Goal: Task Accomplishment & Management: Manage account settings

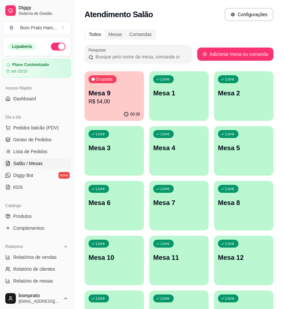
click at [120, 110] on div "00:30" at bounding box center [114, 114] width 59 height 13
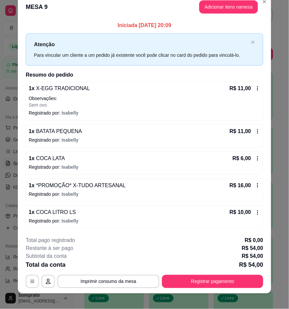
scroll to position [16, 0]
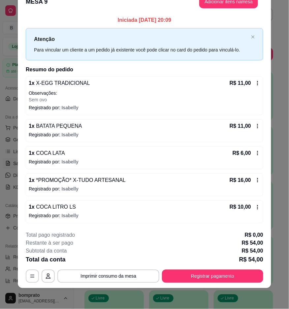
click at [255, 151] on icon at bounding box center [257, 153] width 5 height 5
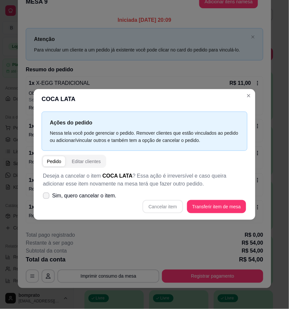
click at [96, 197] on span "Sim, quero cancelar o item." at bounding box center [84, 196] width 64 height 8
click at [47, 197] on input "Sim, quero cancelar o item." at bounding box center [45, 199] width 4 height 4
checkbox input "true"
click at [174, 205] on button "Cancelar item" at bounding box center [163, 206] width 40 height 13
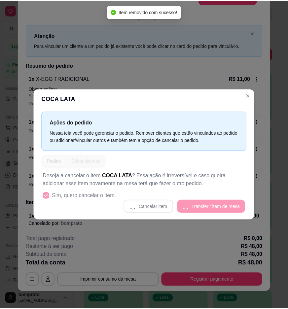
scroll to position [12, 0]
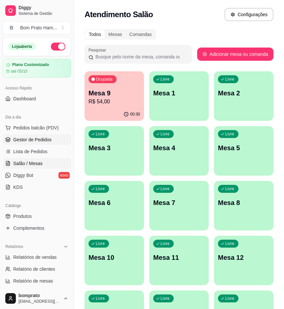
click at [56, 139] on link "Gestor de Pedidos" at bounding box center [37, 139] width 68 height 11
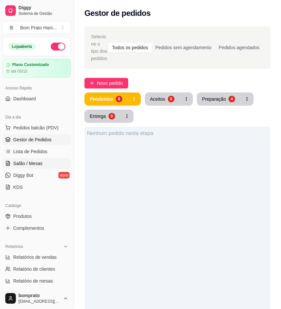
click at [41, 166] on span "Salão / Mesas" at bounding box center [27, 163] width 29 height 7
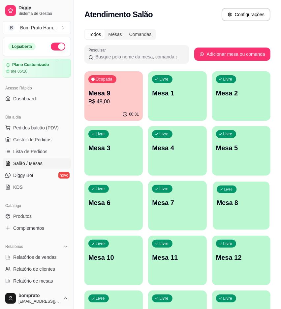
click at [248, 212] on div "Livre Mesa 8" at bounding box center [241, 202] width 57 height 40
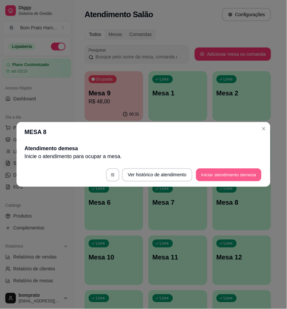
click at [225, 173] on button "Iniciar atendimento de mesa" at bounding box center [228, 175] width 65 height 13
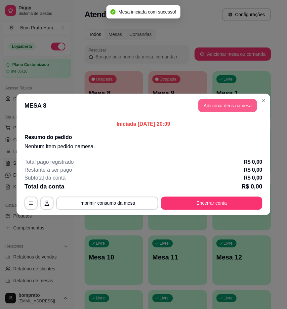
click at [220, 100] on button "Adicionar itens na mesa" at bounding box center [227, 105] width 59 height 13
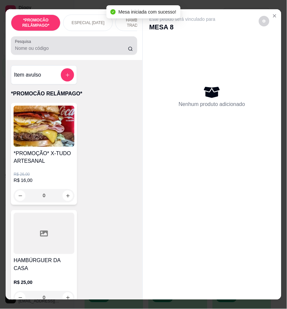
click at [50, 52] on div at bounding box center [74, 45] width 118 height 13
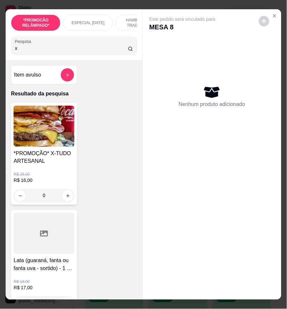
type input "x"
click at [63, 201] on div "0" at bounding box center [44, 195] width 61 height 13
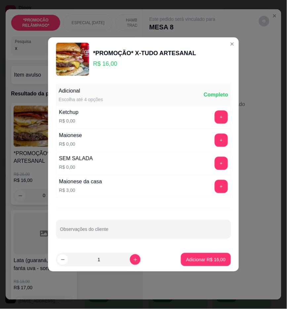
click at [63, 201] on div "Adicional Escolha até 4 opções Completo Ketchup R$ 0,00 + Maionese R$ 0,00 + SE…" at bounding box center [143, 164] width 190 height 167
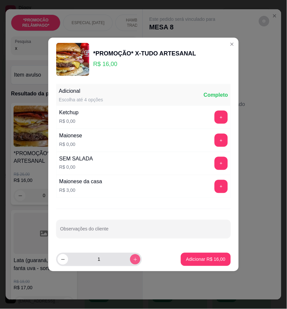
click at [134, 259] on button "increase-product-quantity" at bounding box center [135, 259] width 10 height 10
type input "2"
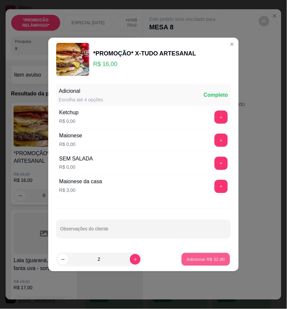
click at [202, 260] on p "Adicionar R$ 32,00" at bounding box center [206, 259] width 38 height 6
type input "2"
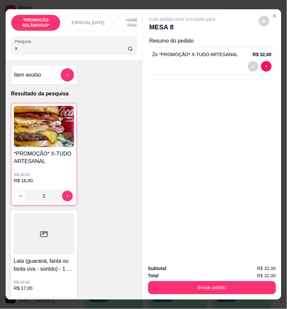
click at [106, 49] on input "x" at bounding box center [71, 48] width 113 height 7
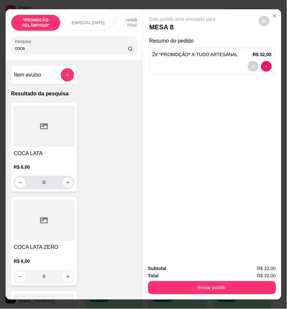
type input "coca"
click at [67, 185] on icon "increase-product-quantity" at bounding box center [67, 182] width 5 height 5
type input "1"
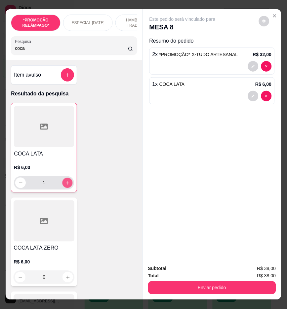
click at [67, 186] on icon "increase-product-quantity" at bounding box center [67, 183] width 5 height 5
type input "2"
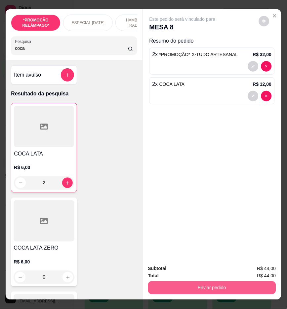
click at [217, 281] on button "Enviar pedido" at bounding box center [212, 287] width 128 height 13
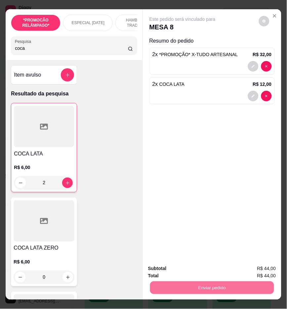
click at [204, 265] on button "Não registrar e enviar pedido" at bounding box center [189, 269] width 67 height 12
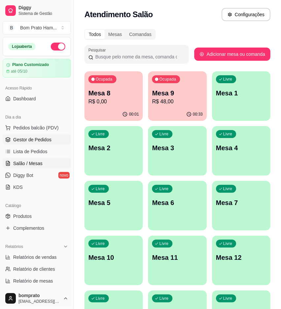
drag, startPoint x: 47, startPoint y: 136, endPoint x: 45, endPoint y: 139, distance: 3.8
click at [47, 136] on span "Gestor de Pedidos" at bounding box center [32, 139] width 38 height 7
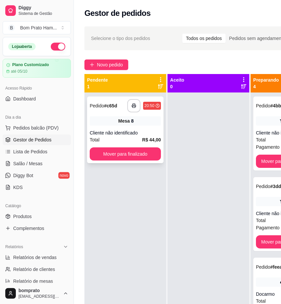
click at [136, 126] on div "**********" at bounding box center [125, 129] width 77 height 67
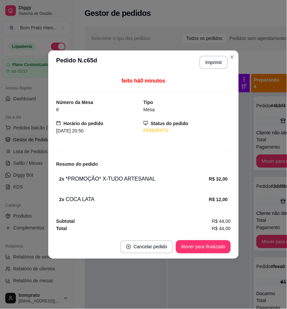
click at [205, 240] on footer "Cancelar pedido Mover para finalizado" at bounding box center [143, 247] width 190 height 24
click at [205, 241] on button "Mover para finalizado" at bounding box center [203, 246] width 55 height 13
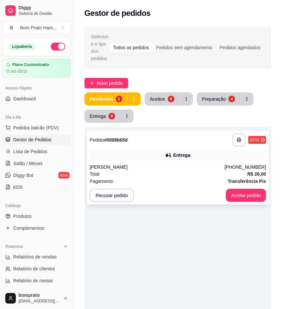
click at [124, 173] on div "Total R$ 26,00" at bounding box center [178, 173] width 177 height 7
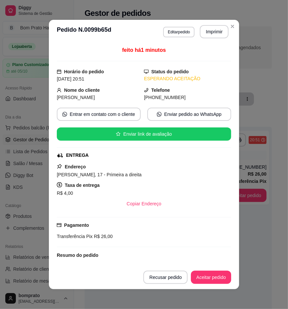
click at [209, 31] on button "Imprimir" at bounding box center [214, 31] width 29 height 13
click at [215, 272] on button "Aceitar pedido" at bounding box center [211, 277] width 40 height 13
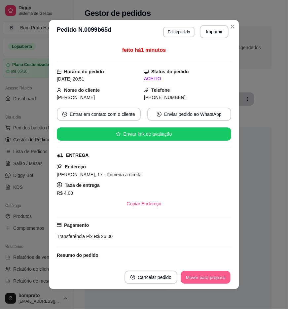
click at [217, 273] on button "Mover para preparo" at bounding box center [206, 277] width 50 height 13
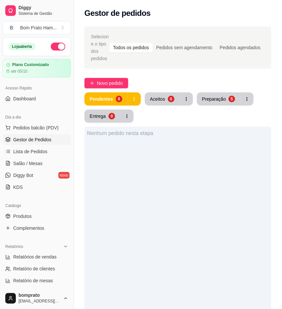
click at [48, 141] on span "Gestor de Pedidos" at bounding box center [32, 139] width 38 height 7
click at [49, 149] on link "Lista de Pedidos" at bounding box center [37, 151] width 68 height 11
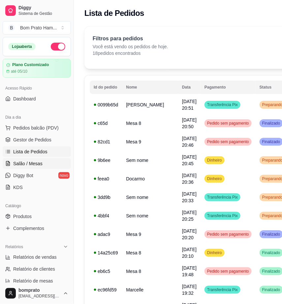
click at [46, 160] on link "Salão / Mesas" at bounding box center [37, 163] width 68 height 11
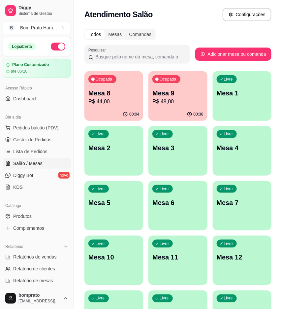
click at [133, 103] on p "R$ 44,00" at bounding box center [113, 102] width 51 height 8
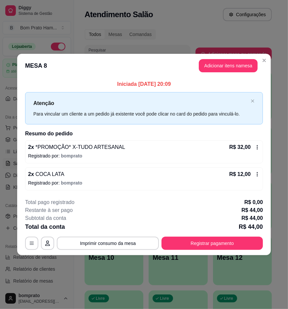
click at [255, 144] on div "R$ 32,00" at bounding box center [244, 147] width 31 height 8
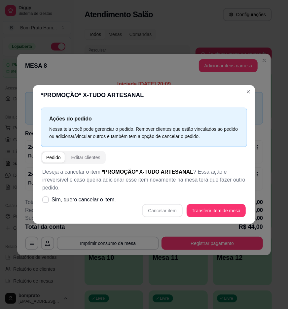
click at [124, 204] on div "Cancelar item Transferir item de mesa" at bounding box center [143, 210] width 203 height 13
click at [115, 195] on label "Sim, quero cancelar o item." at bounding box center [79, 199] width 79 height 13
click at [46, 201] on input "Sim, quero cancelar o item." at bounding box center [44, 203] width 4 height 4
checkbox input "true"
click at [160, 209] on button "Cancelar item" at bounding box center [162, 210] width 40 height 13
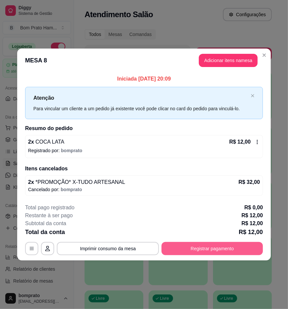
click at [201, 243] on button "Registrar pagamento" at bounding box center [211, 248] width 101 height 13
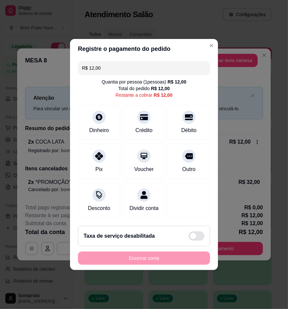
drag, startPoint x: 88, startPoint y: 160, endPoint x: 133, endPoint y: 178, distance: 48.6
click at [88, 161] on div "Pix" at bounding box center [99, 161] width 42 height 35
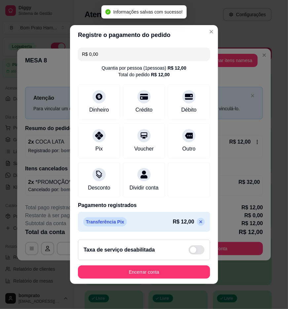
type input "R$ 0,00"
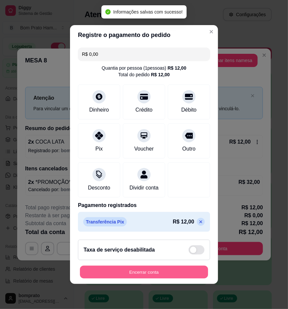
click at [178, 278] on button "Encerrar conta" at bounding box center [144, 272] width 128 height 13
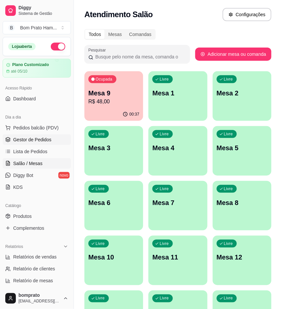
drag, startPoint x: 25, startPoint y: 143, endPoint x: 31, endPoint y: 141, distance: 5.4
click at [26, 143] on span "Gestor de Pedidos" at bounding box center [32, 139] width 38 height 7
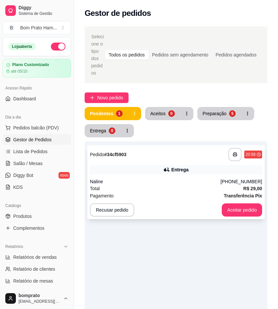
click at [260, 175] on div "**********" at bounding box center [175, 182] width 177 height 74
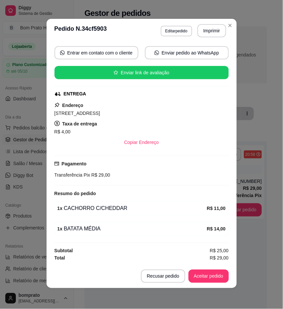
scroll to position [1, 0]
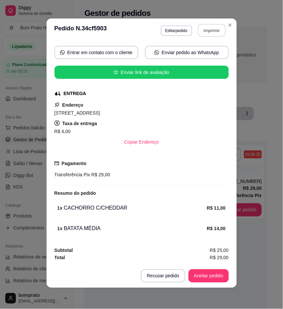
click at [209, 28] on button "Imprimir" at bounding box center [212, 30] width 28 height 13
click at [213, 278] on button "Aceitar pedido" at bounding box center [208, 275] width 40 height 13
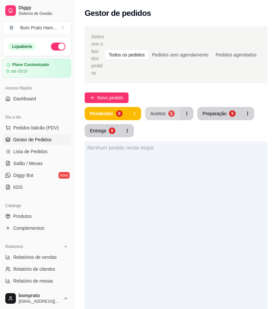
click at [154, 113] on div "Aceitos" at bounding box center [157, 113] width 15 height 7
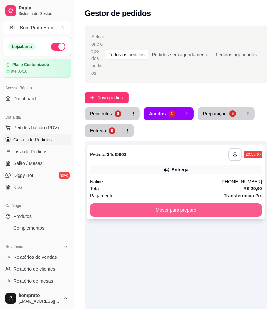
click at [181, 212] on button "Mover para preparo" at bounding box center [176, 209] width 172 height 13
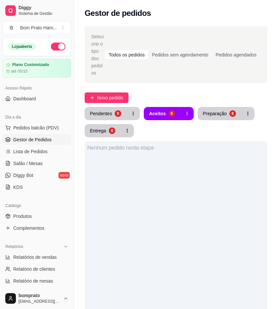
click at [188, 237] on div "Nenhum pedido nesta etapa" at bounding box center [176, 295] width 183 height 309
drag, startPoint x: 116, startPoint y: 213, endPoint x: 120, endPoint y: 213, distance: 4.6
click at [117, 213] on div "Nenhum pedido nesta etapa" at bounding box center [176, 295] width 183 height 309
click at [107, 111] on div "Pendentes" at bounding box center [101, 113] width 22 height 7
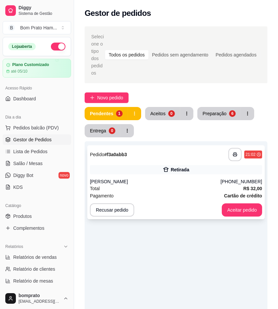
click at [207, 163] on div "**********" at bounding box center [175, 182] width 177 height 74
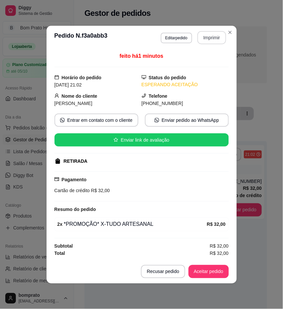
click at [216, 36] on button "Imprimir" at bounding box center [211, 37] width 29 height 13
click at [221, 270] on button "Aceitar pedido" at bounding box center [208, 271] width 40 height 13
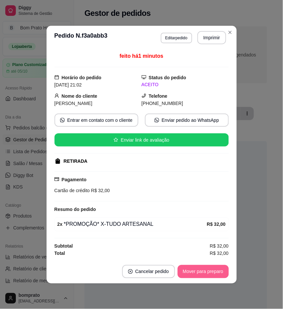
click at [224, 268] on button "Mover para preparo" at bounding box center [203, 271] width 51 height 13
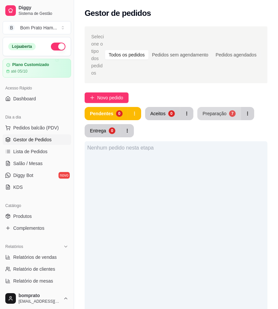
click at [229, 112] on div "7" at bounding box center [232, 113] width 7 height 7
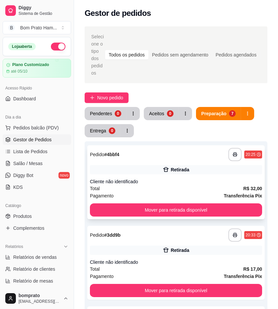
click at [247, 174] on div "**********" at bounding box center [175, 182] width 177 height 74
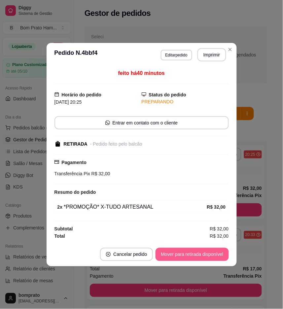
click at [212, 255] on button "Mover para retirada disponível" at bounding box center [191, 254] width 73 height 13
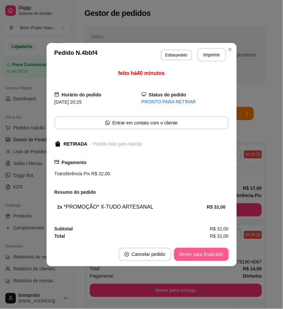
click at [220, 253] on button "Mover para finalizado" at bounding box center [201, 254] width 55 height 13
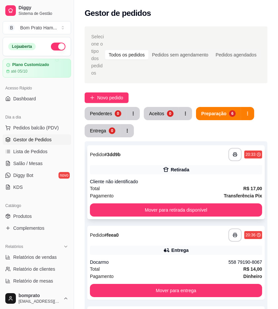
click at [252, 174] on div "**********" at bounding box center [175, 182] width 177 height 74
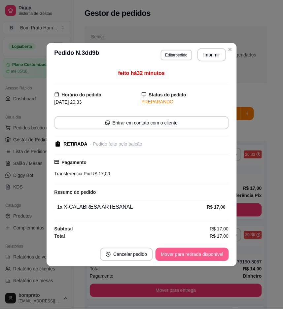
click at [217, 259] on button "Mover para retirada disponível" at bounding box center [191, 254] width 73 height 13
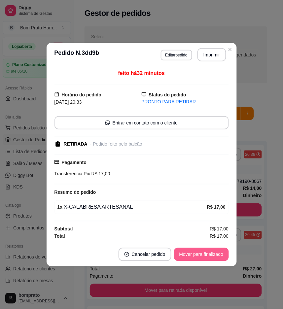
click at [219, 252] on button "Mover para finalizado" at bounding box center [201, 254] width 55 height 13
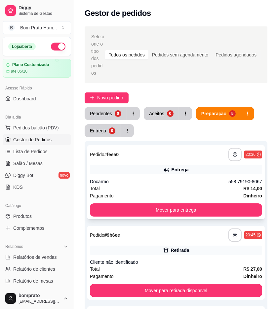
click at [250, 180] on div "558 79190-8067" at bounding box center [245, 181] width 34 height 7
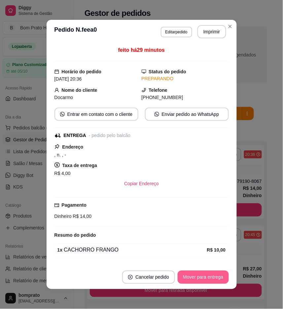
click at [206, 276] on button "Mover para entrega" at bounding box center [203, 277] width 51 height 13
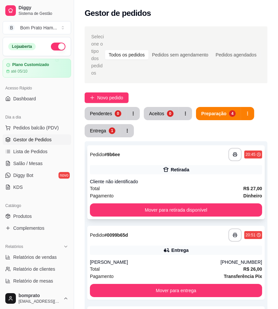
click at [228, 184] on div "Cliente não identificado" at bounding box center [176, 181] width 172 height 7
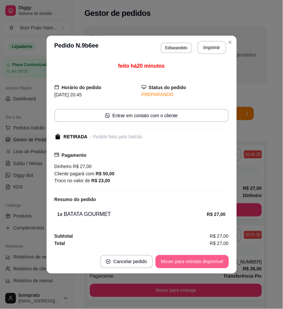
click at [219, 265] on button "Mover para retirada disponível" at bounding box center [191, 261] width 73 height 13
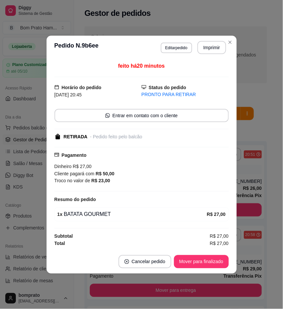
click at [222, 257] on button "Mover para finalizado" at bounding box center [201, 261] width 55 height 13
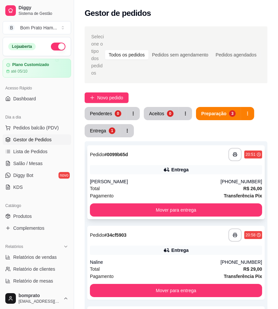
click at [258, 190] on strong "R$ 26,00" at bounding box center [252, 188] width 19 height 5
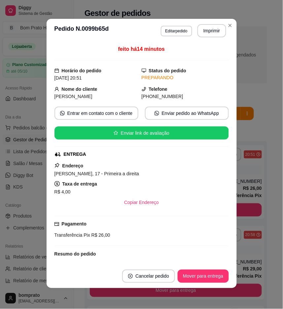
scroll to position [1, 0]
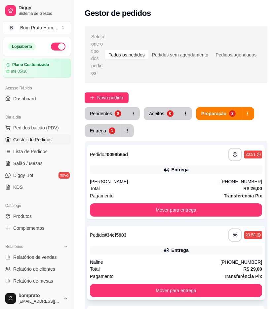
click at [256, 248] on div "Entrega" at bounding box center [176, 250] width 172 height 9
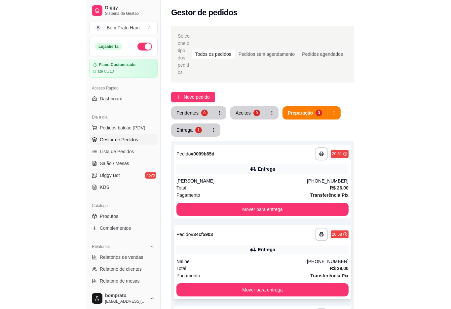
scroll to position [0, 0]
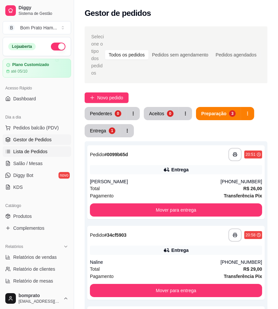
click at [31, 153] on span "Lista de Pedidos" at bounding box center [30, 151] width 34 height 7
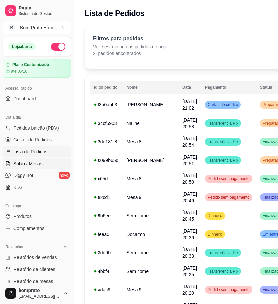
click at [55, 159] on link "Salão / Mesas" at bounding box center [37, 163] width 68 height 11
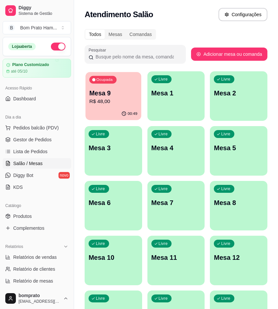
click at [112, 90] on p "Mesa 9" at bounding box center [113, 93] width 48 height 9
click at [89, 91] on p "Mesa 9" at bounding box center [113, 92] width 50 height 9
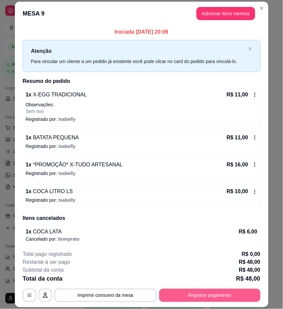
click at [242, 294] on button "Registrar pagamento" at bounding box center [209, 295] width 101 height 13
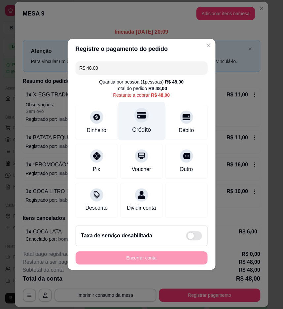
click at [140, 126] on div "Crédito" at bounding box center [141, 129] width 19 height 9
type input "R$ 0,00"
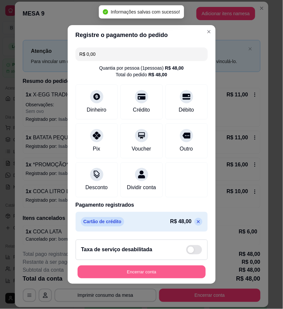
click at [147, 272] on button "Encerrar conta" at bounding box center [142, 272] width 128 height 13
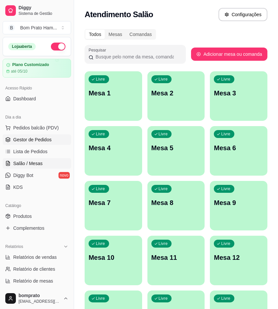
click at [45, 134] on link "Gestor de Pedidos" at bounding box center [37, 139] width 68 height 11
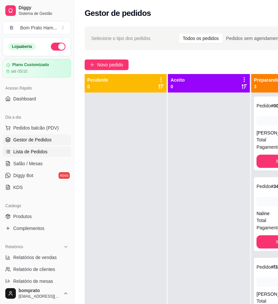
click at [35, 152] on span "Lista de Pedidos" at bounding box center [30, 151] width 34 height 7
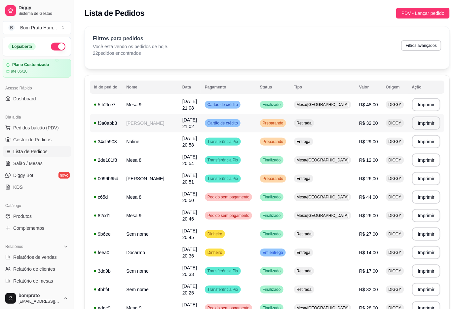
scroll to position [37, 0]
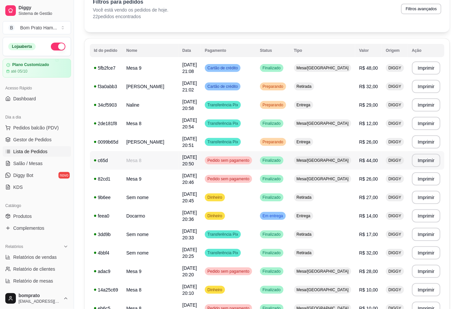
click at [284, 161] on span "R$ 44,00" at bounding box center [368, 160] width 19 height 5
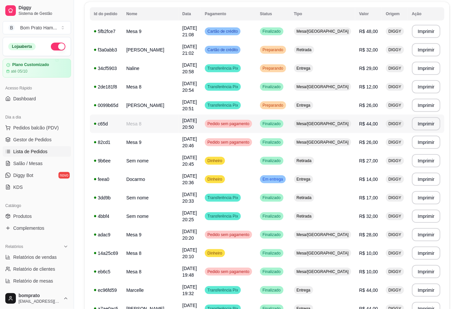
click at [284, 123] on td "R$ 44,00" at bounding box center [368, 124] width 27 height 18
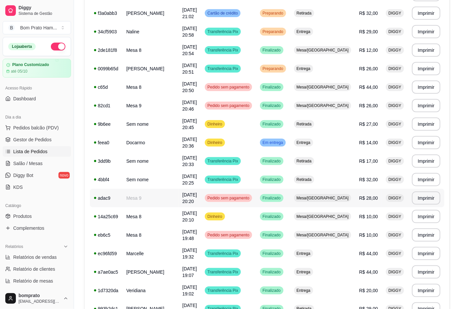
click at [201, 201] on td "[DATE] 20:20" at bounding box center [189, 198] width 22 height 18
click at [55, 141] on link "Gestor de Pedidos" at bounding box center [37, 139] width 68 height 11
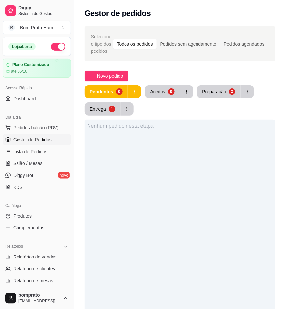
click at [222, 98] on div "Pendentes 0 Aceitos 0 Preparação 3 Entrega 1" at bounding box center [180, 100] width 191 height 30
click at [224, 80] on div "Novo pedido" at bounding box center [180, 76] width 191 height 11
click at [223, 86] on button "Preparação 3" at bounding box center [219, 91] width 44 height 13
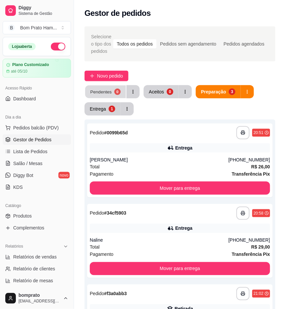
click at [119, 91] on div "0" at bounding box center [117, 91] width 6 height 6
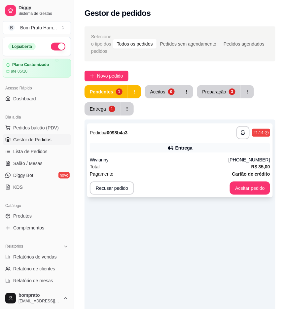
click at [210, 137] on div "**********" at bounding box center [180, 132] width 180 height 13
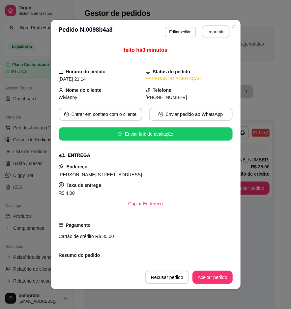
click at [213, 27] on button "Imprimir" at bounding box center [216, 31] width 28 height 13
click at [217, 276] on button "Aceitar pedido" at bounding box center [212, 277] width 39 height 13
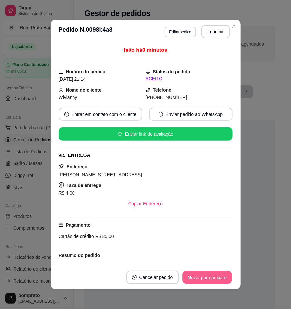
click at [217, 275] on button "Mover para preparo" at bounding box center [208, 277] width 50 height 13
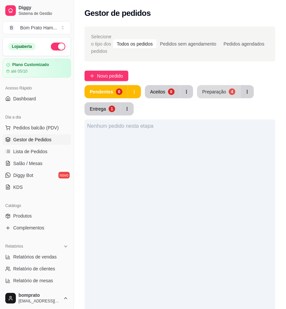
click at [221, 96] on button "Preparação 4" at bounding box center [219, 91] width 44 height 13
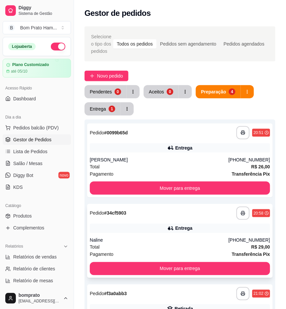
click at [251, 252] on strong "Transferência Pix" at bounding box center [251, 254] width 38 height 5
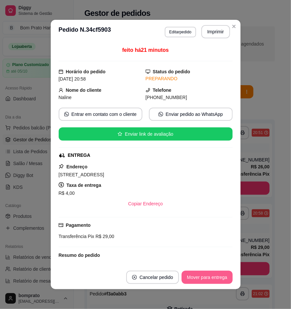
click at [219, 277] on button "Mover para entrega" at bounding box center [207, 277] width 51 height 13
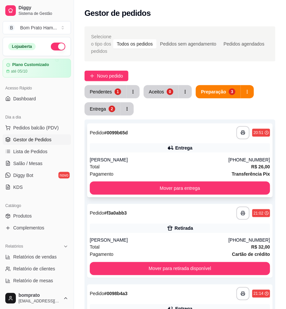
click at [253, 157] on div "[PHONE_NUMBER]" at bounding box center [249, 159] width 42 height 7
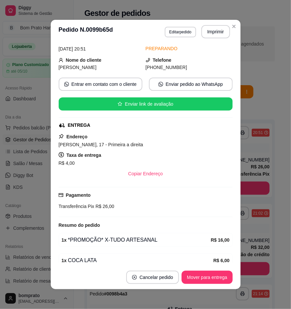
scroll to position [61, 0]
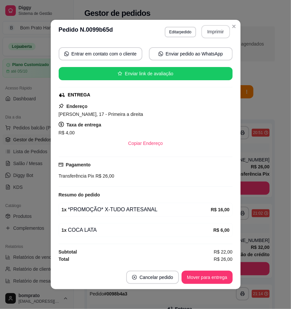
click at [207, 27] on button "Imprimir" at bounding box center [216, 31] width 29 height 13
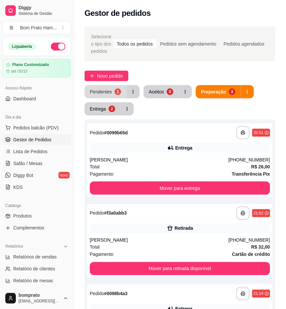
click at [110, 95] on button "Pendentes 1" at bounding box center [106, 91] width 42 height 13
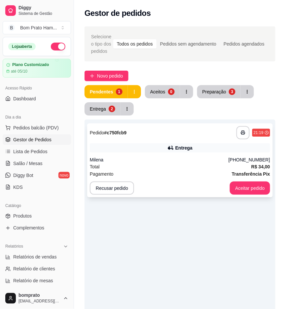
click at [147, 159] on div "Milena" at bounding box center [159, 159] width 139 height 7
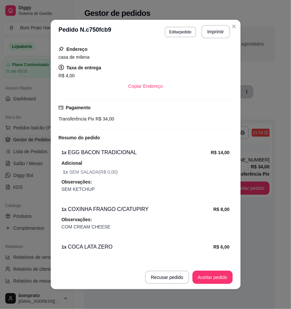
scroll to position [147, 0]
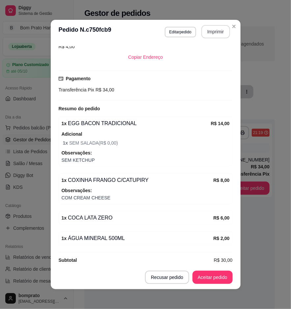
click at [203, 33] on button "Imprimir" at bounding box center [216, 31] width 29 height 13
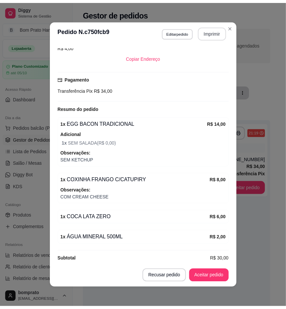
scroll to position [0, 0]
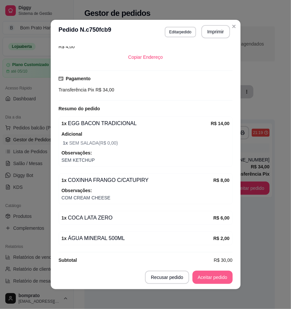
click at [219, 273] on button "Aceitar pedido" at bounding box center [213, 277] width 40 height 13
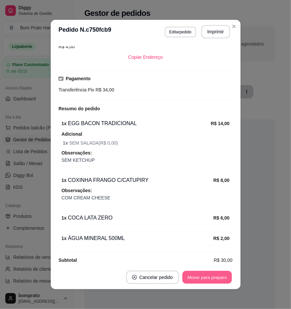
click at [227, 269] on footer "Cancelar pedido Mover para preparo" at bounding box center [146, 277] width 190 height 24
click at [222, 279] on button "Mover para preparo" at bounding box center [208, 277] width 50 height 13
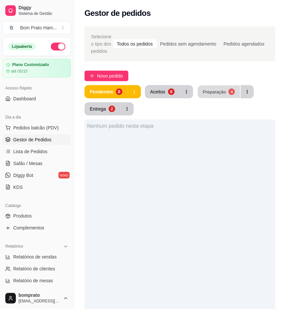
click at [229, 88] on div "4" at bounding box center [231, 91] width 6 height 6
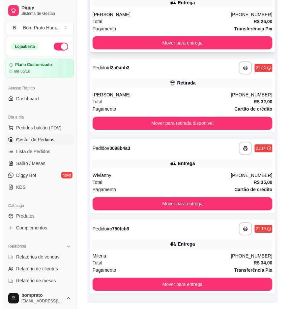
scroll to position [147, 0]
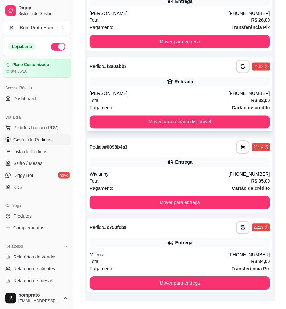
click at [234, 114] on div "**********" at bounding box center [180, 94] width 186 height 74
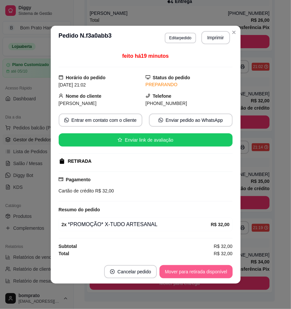
click at [219, 272] on button "Mover para retirada disponível" at bounding box center [196, 271] width 73 height 13
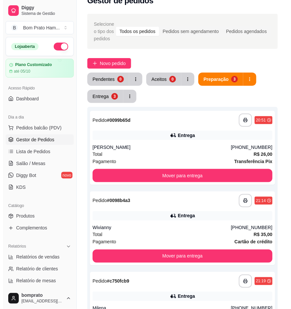
scroll to position [0, 0]
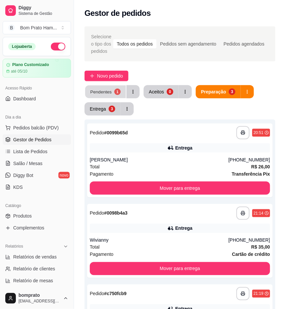
click at [107, 90] on div "Pendentes" at bounding box center [100, 91] width 21 height 6
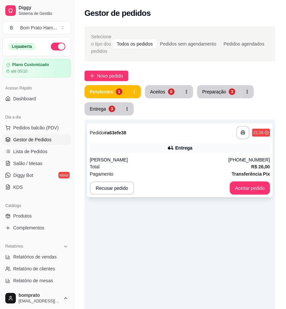
click at [237, 156] on div "**********" at bounding box center [180, 160] width 186 height 74
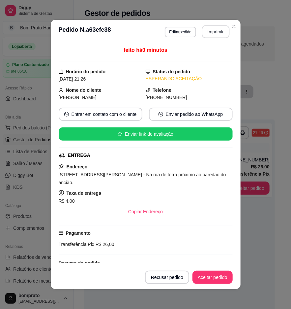
click at [217, 32] on button "Imprimir" at bounding box center [216, 31] width 28 height 13
click at [228, 275] on button "Aceitar pedido" at bounding box center [212, 277] width 39 height 13
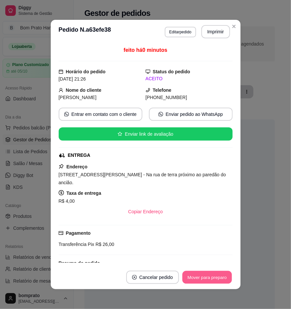
click at [228, 276] on button "Mover para preparo" at bounding box center [208, 277] width 50 height 13
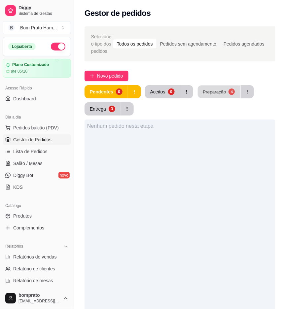
click at [216, 89] on div "Preparação" at bounding box center [214, 91] width 23 height 6
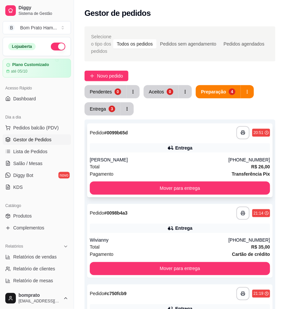
click at [236, 196] on div "**********" at bounding box center [180, 160] width 186 height 74
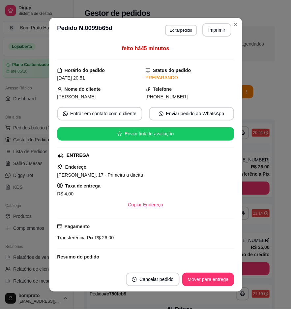
click at [238, 191] on div "feito há 45 minutos Horário do pedido [DATE] 20:51 Status do pedido PREPARANDO …" at bounding box center [145, 154] width 193 height 225
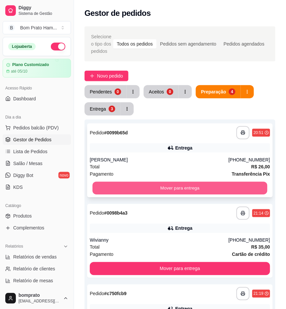
click at [245, 188] on button "Mover para entrega" at bounding box center [179, 188] width 175 height 13
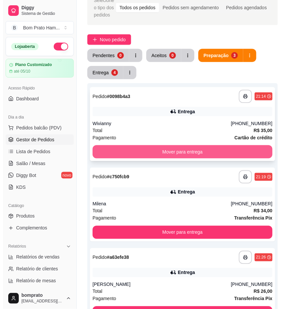
scroll to position [73, 0]
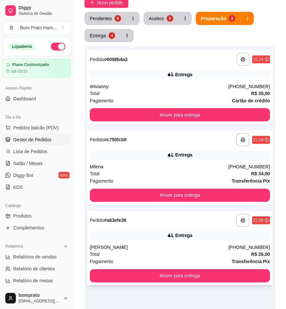
click at [229, 236] on div "Entrega" at bounding box center [180, 235] width 180 height 9
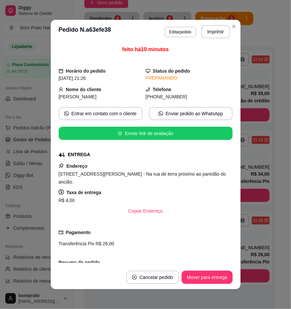
scroll to position [0, 0]
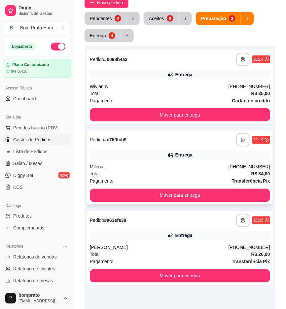
click at [236, 161] on div "**********" at bounding box center [180, 168] width 186 height 74
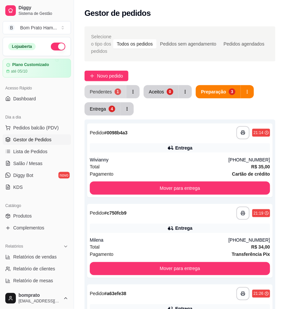
click at [111, 91] on button "Pendentes 1" at bounding box center [106, 91] width 42 height 13
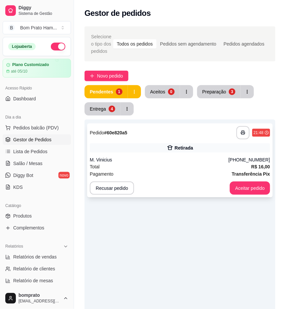
click at [168, 162] on div "M. Vinicius" at bounding box center [159, 159] width 139 height 7
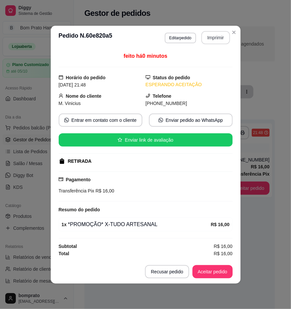
click at [213, 34] on button "Imprimir" at bounding box center [216, 37] width 29 height 13
click at [220, 273] on button "Aceitar pedido" at bounding box center [213, 271] width 40 height 13
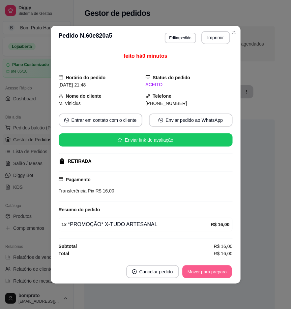
click at [220, 270] on button "Mover para preparo" at bounding box center [208, 271] width 50 height 13
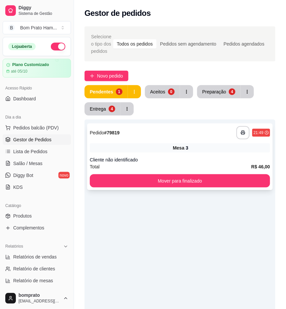
click at [217, 151] on div "Mesa 3" at bounding box center [180, 147] width 180 height 9
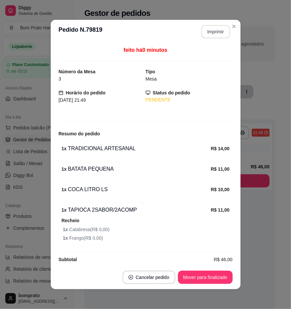
click at [213, 30] on button "Imprimir" at bounding box center [216, 31] width 29 height 13
click at [217, 278] on button "Mover para finalizado" at bounding box center [205, 277] width 53 height 13
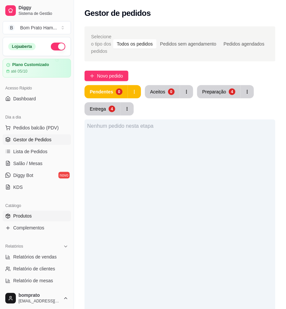
click at [39, 219] on link "Produtos" at bounding box center [37, 216] width 68 height 11
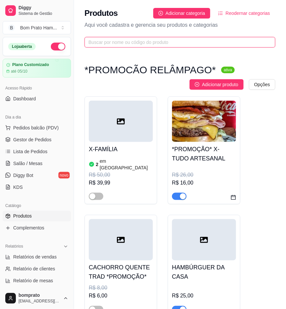
click at [124, 42] on input "text" at bounding box center [177, 42] width 178 height 7
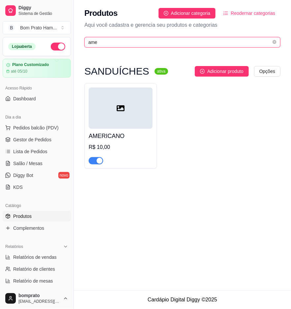
type input "ame"
drag, startPoint x: 274, startPoint y: 42, endPoint x: 289, endPoint y: 59, distance: 22.2
click at [274, 42] on icon "close-circle" at bounding box center [275, 42] width 4 height 4
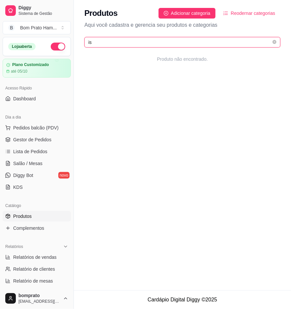
type input "i"
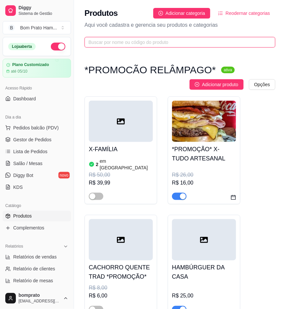
click at [98, 41] on input "text" at bounding box center [177, 42] width 178 height 7
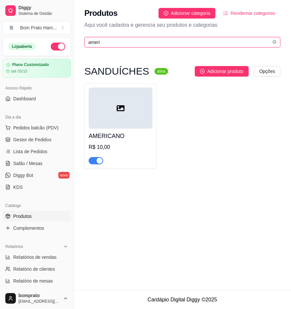
type input "ameri"
click at [274, 35] on div "Produtos Adicionar categoria Reodernar categorias Aqui você cadastra e gerencia…" at bounding box center [183, 25] width 218 height 51
click at [272, 43] on span "ameri" at bounding box center [183, 42] width 196 height 11
click at [275, 43] on icon "close-circle" at bounding box center [275, 42] width 4 height 4
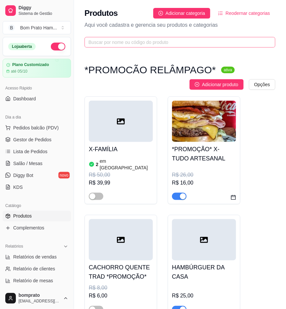
click at [275, 43] on span at bounding box center [180, 42] width 191 height 11
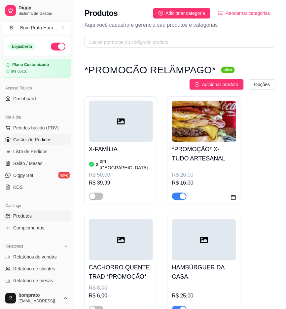
drag, startPoint x: 36, startPoint y: 123, endPoint x: 36, endPoint y: 135, distance: 11.9
click at [36, 126] on button "Pedidos balcão (PDV)" at bounding box center [37, 127] width 68 height 11
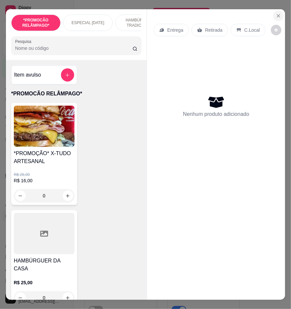
click at [276, 14] on icon "Close" at bounding box center [278, 15] width 5 height 5
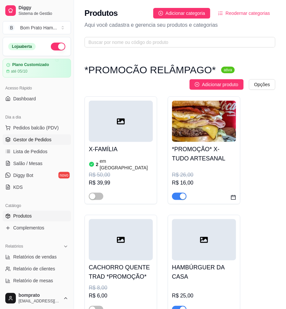
click at [27, 140] on span "Gestor de Pedidos" at bounding box center [32, 139] width 38 height 7
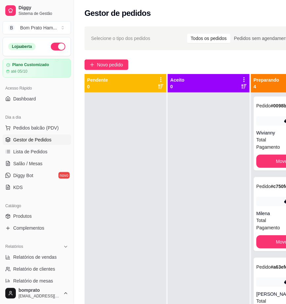
click at [27, 140] on span "Gestor de Pedidos" at bounding box center [32, 139] width 38 height 7
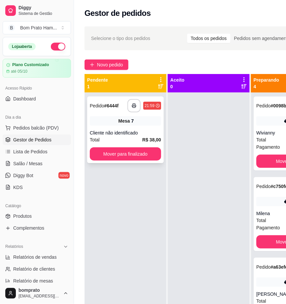
click at [126, 128] on div "**********" at bounding box center [125, 129] width 77 height 67
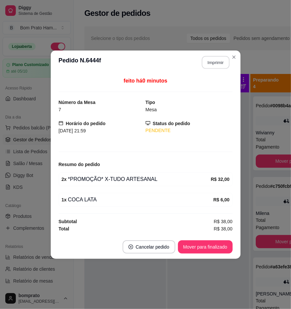
click at [219, 61] on button "Imprimir" at bounding box center [216, 62] width 28 height 13
click at [216, 247] on button "Mover para finalizado" at bounding box center [205, 246] width 55 height 13
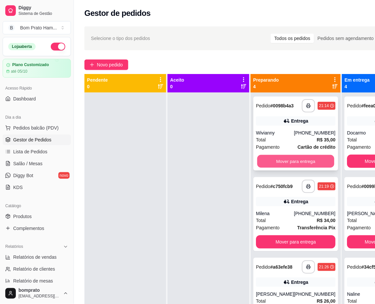
click at [284, 160] on button "Mover para entrega" at bounding box center [295, 161] width 77 height 13
click at [284, 160] on button "Mover para entrega" at bounding box center [296, 160] width 80 height 13
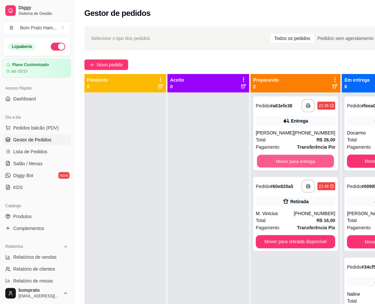
click at [284, 160] on button "Mover para entrega" at bounding box center [295, 161] width 77 height 13
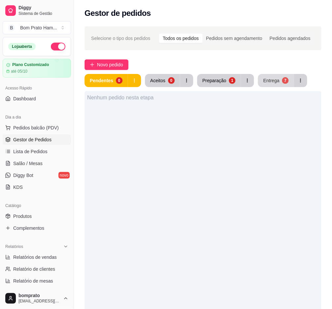
click at [284, 84] on button "Entrega 7" at bounding box center [276, 80] width 36 height 13
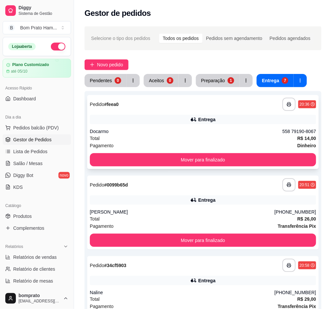
click at [284, 151] on div "**********" at bounding box center [202, 132] width 231 height 74
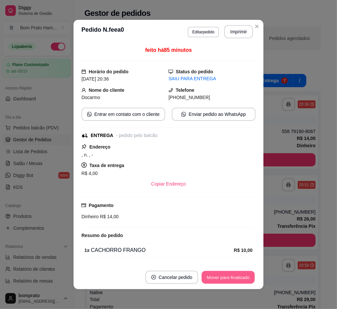
click at [232, 275] on button "Mover para finalizado" at bounding box center [228, 277] width 53 height 13
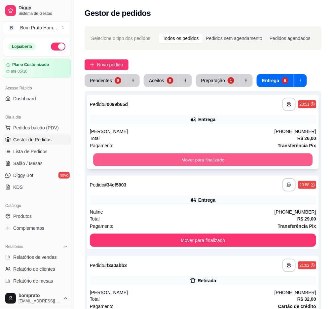
click at [284, 158] on button "Mover para finalizado" at bounding box center [202, 160] width 219 height 13
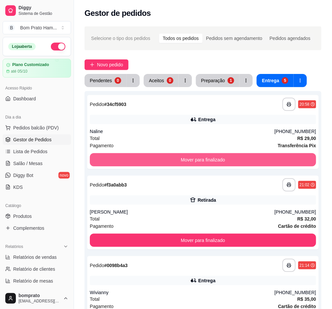
click at [284, 158] on button "Mover para finalizado" at bounding box center [203, 159] width 226 height 13
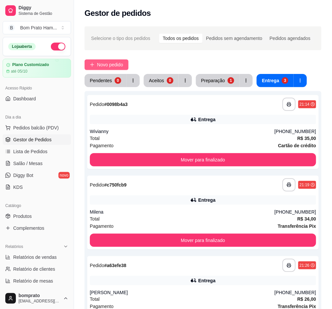
click at [121, 66] on span "Novo pedido" at bounding box center [110, 64] width 26 height 7
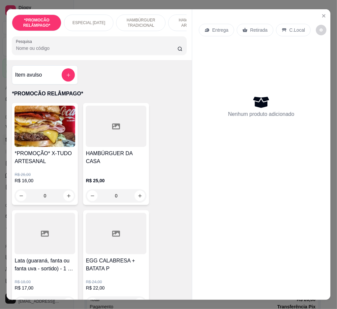
click at [157, 48] on input "Pesquisa" at bounding box center [97, 48] width 162 height 7
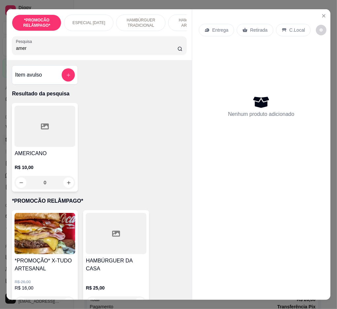
type input "amer"
drag, startPoint x: 64, startPoint y: 180, endPoint x: 67, endPoint y: 178, distance: 4.2
click at [67, 178] on div "R$ 10,00 0" at bounding box center [45, 176] width 61 height 25
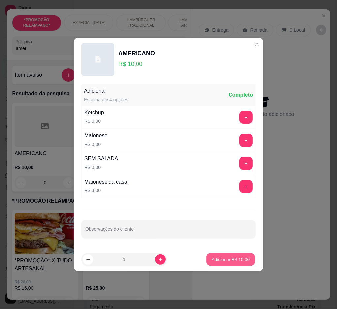
click at [233, 255] on button "Adicionar R$ 10,00" at bounding box center [231, 259] width 49 height 13
type input "1"
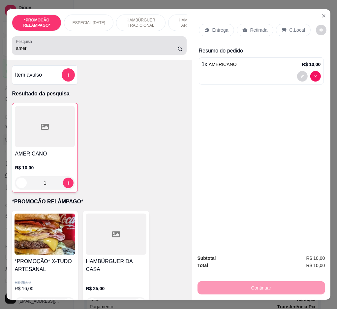
click at [88, 46] on div "amer" at bounding box center [99, 45] width 167 height 13
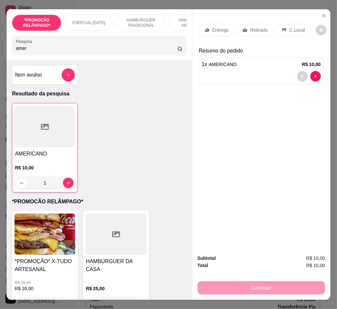
click at [88, 46] on div "amer" at bounding box center [99, 45] width 167 height 13
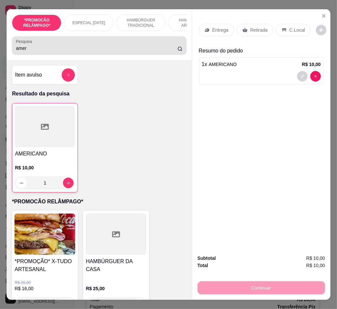
click at [88, 46] on div "amer" at bounding box center [99, 45] width 167 height 13
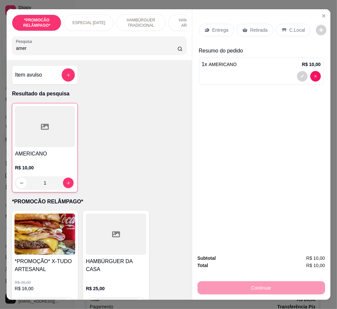
click at [88, 59] on div "*PROMOCÃO RELÂMPAGO* ESPECIAL [DATE] HAMBÚRGUER TRADICIONAL HAMBÚRGUER ARTESANA…" at bounding box center [99, 34] width 185 height 51
click at [88, 60] on div "*PROMOCÃO RELÂMPAGO* ESPECIAL [DATE] HAMBÚRGUER TRADICIONAL HAMBÚRGUER ARTESANA…" at bounding box center [99, 34] width 185 height 51
drag, startPoint x: 100, startPoint y: 51, endPoint x: 147, endPoint y: 51, distance: 46.9
click at [107, 50] on input "amer" at bounding box center [97, 48] width 162 height 7
drag, startPoint x: 147, startPoint y: 51, endPoint x: 159, endPoint y: 50, distance: 12.9
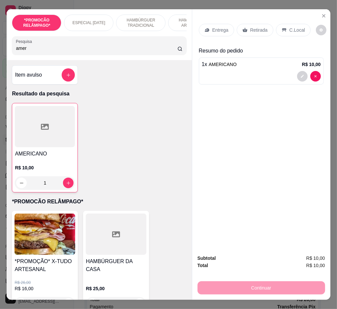
click at [159, 50] on input "amer" at bounding box center [97, 48] width 162 height 7
click at [169, 50] on input "amer" at bounding box center [97, 48] width 162 height 7
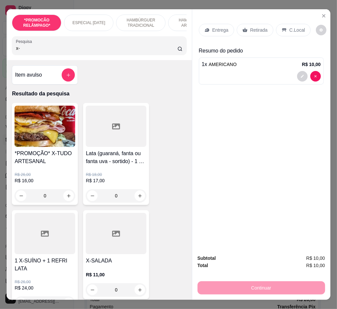
type input "x-"
click at [284, 11] on button "Close" at bounding box center [324, 16] width 11 height 11
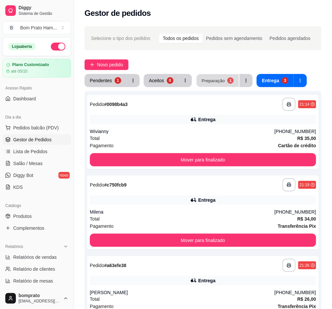
click at [220, 79] on div "Preparação" at bounding box center [212, 80] width 23 height 6
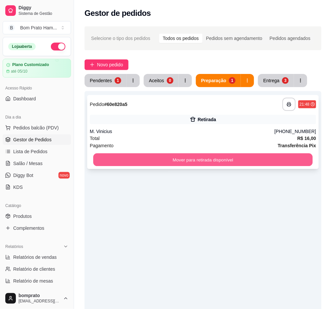
click at [210, 156] on button "Mover para retirada disponível" at bounding box center [202, 160] width 219 height 13
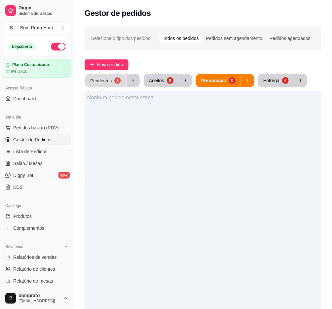
click at [93, 79] on div "Pendentes" at bounding box center [100, 80] width 21 height 6
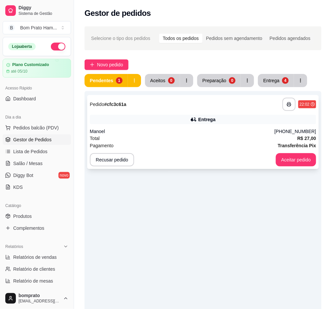
click at [218, 128] on div "Manoel" at bounding box center [182, 131] width 185 height 7
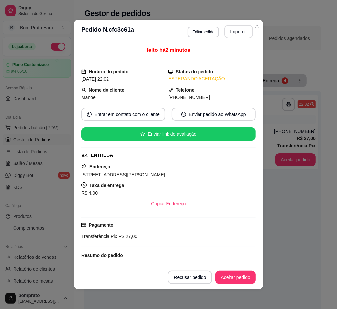
click at [229, 31] on button "Imprimir" at bounding box center [238, 31] width 29 height 13
click at [238, 279] on button "Aceitar pedido" at bounding box center [235, 277] width 39 height 13
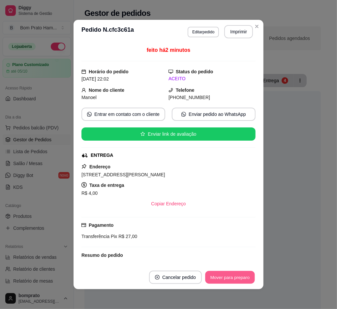
click at [238, 279] on button "Mover para preparo" at bounding box center [230, 277] width 50 height 13
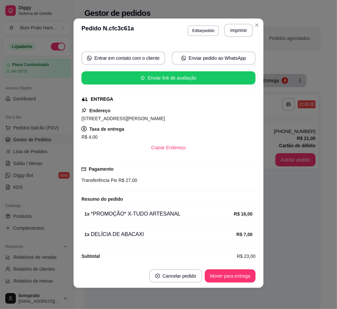
scroll to position [61, 0]
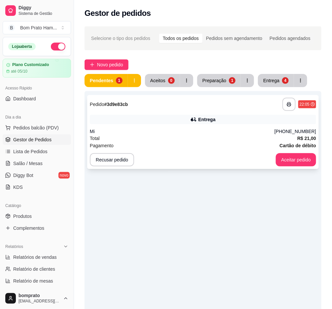
click at [258, 120] on div "Entrega" at bounding box center [203, 119] width 226 height 9
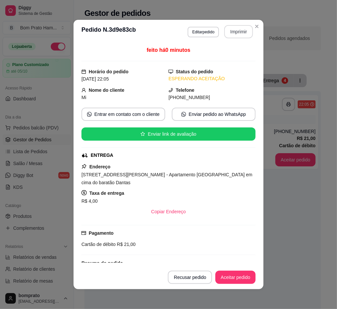
click at [243, 35] on button "Imprimir" at bounding box center [238, 31] width 29 height 13
click at [243, 275] on button "Aceitar pedido" at bounding box center [236, 277] width 40 height 13
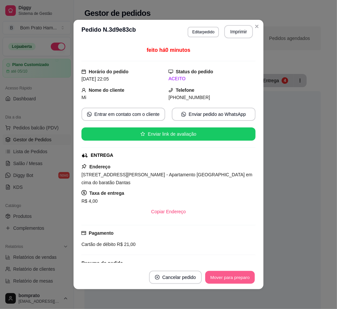
click at [243, 275] on button "Mover para preparo" at bounding box center [230, 277] width 50 height 13
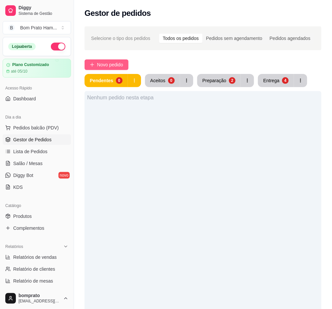
click at [120, 64] on span "Novo pedido" at bounding box center [110, 64] width 26 height 7
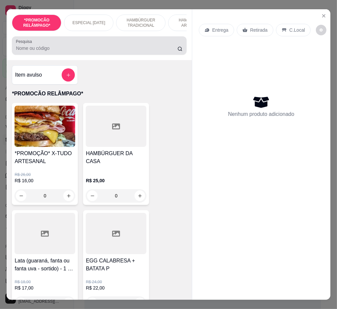
click at [49, 51] on input "Pesquisa" at bounding box center [97, 48] width 162 height 7
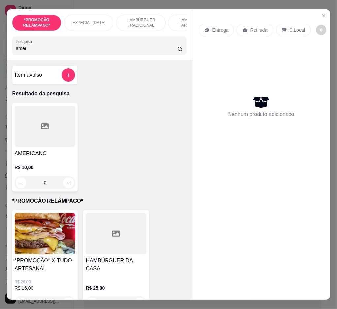
type input "amer"
click at [64, 182] on div "0" at bounding box center [45, 182] width 61 height 13
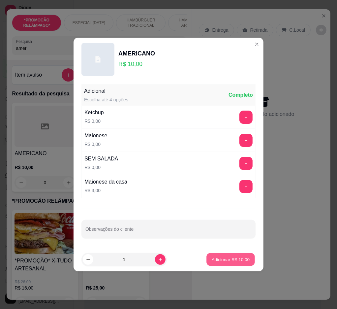
click at [226, 262] on p "Adicionar R$ 10,00" at bounding box center [231, 259] width 38 height 6
type input "1"
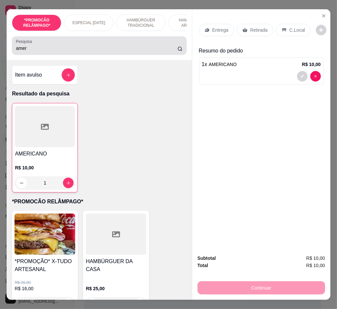
click at [134, 48] on input "amer" at bounding box center [97, 48] width 162 height 7
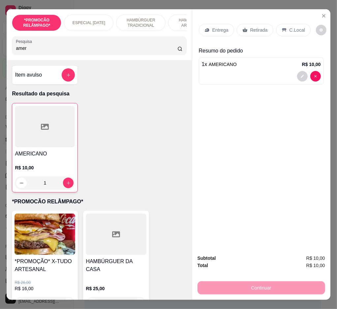
click at [134, 48] on input "amer" at bounding box center [97, 48] width 162 height 7
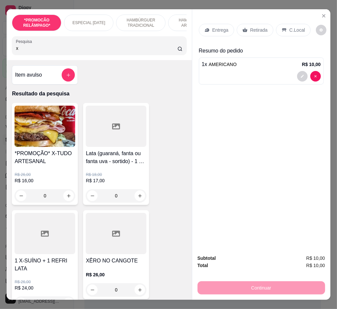
type input "x"
click at [62, 199] on div "0" at bounding box center [45, 195] width 61 height 13
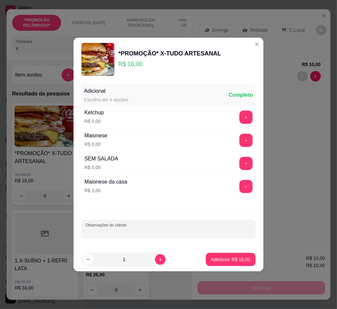
click at [135, 230] on input "Observações do cliente" at bounding box center [168, 231] width 166 height 7
type input "sem catupiry"
click at [242, 261] on p "Adicionar R$ 16,00" at bounding box center [231, 259] width 38 height 6
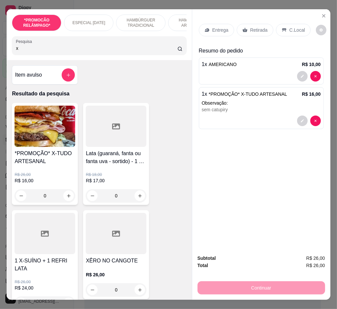
click at [214, 27] on p "Entrega" at bounding box center [221, 30] width 16 height 7
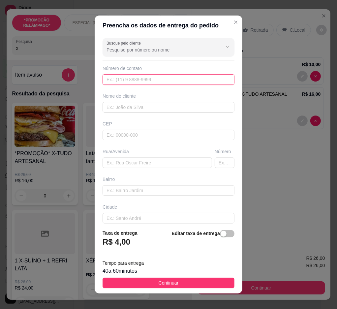
paste input "558 79962-0079"
type input "558 79962-0079"
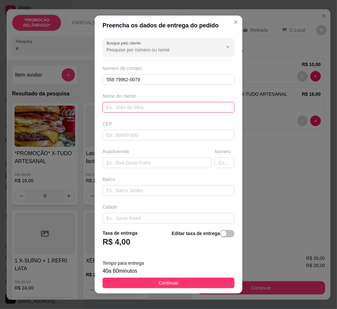
drag, startPoint x: 208, startPoint y: 109, endPoint x: 207, endPoint y: 113, distance: 3.4
paste input "Waleskinha"
type input "Waleskinha"
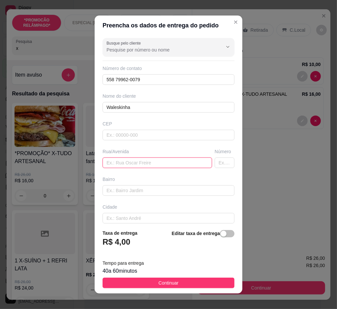
paste input "[STREET_ADDRESS][DATE] (Ao lado da oficina de CEARÁ) Na casa de [PERSON_NAME]"
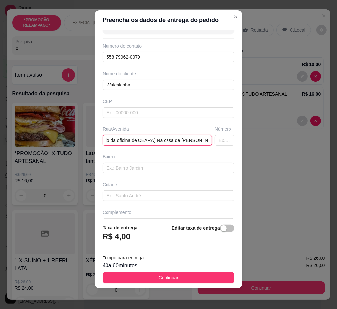
scroll to position [34, 0]
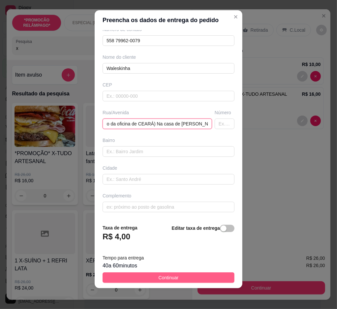
type input "[STREET_ADDRESS][DATE] (Ao lado da oficina de CEARÁ) Na casa de [PERSON_NAME]"
click at [198, 274] on button "Continuar" at bounding box center [169, 277] width 132 height 11
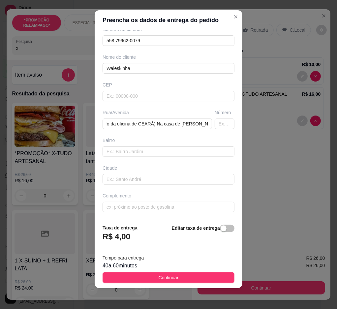
scroll to position [0, 0]
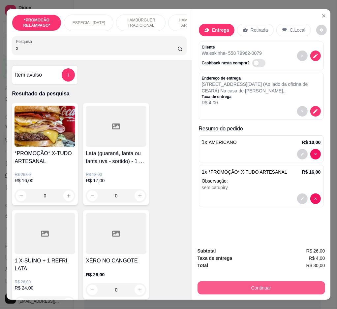
click at [268, 286] on button "Continuar" at bounding box center [262, 287] width 128 height 13
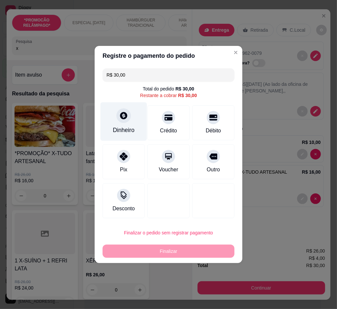
click at [132, 118] on div "Dinheiro" at bounding box center [124, 121] width 47 height 39
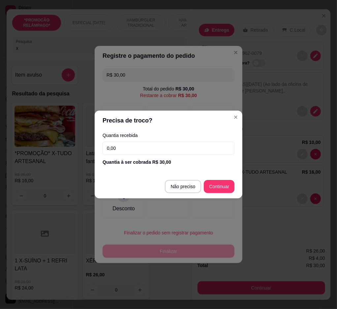
click at [154, 148] on input "0,00" at bounding box center [169, 148] width 132 height 13
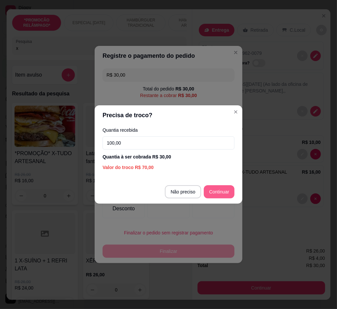
type input "100,00"
type input "R$ 0,00"
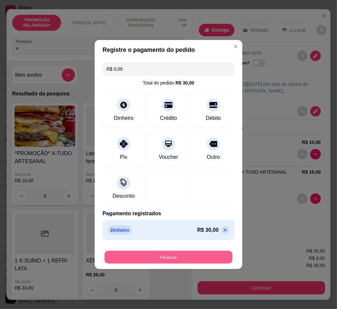
click at [169, 254] on button "Finalizar" at bounding box center [169, 257] width 128 height 13
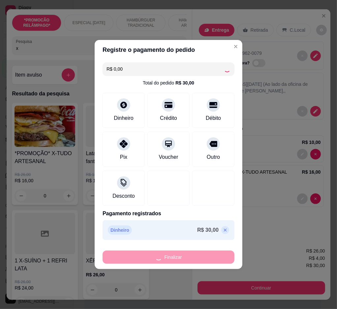
type input "0"
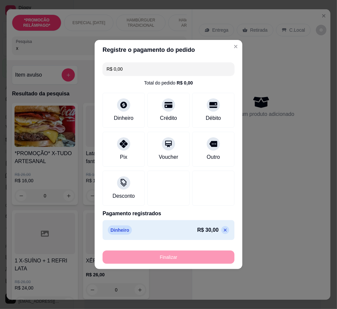
type input "-R$ 30,00"
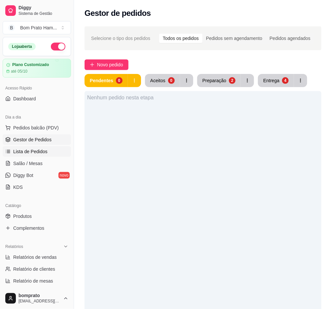
click at [50, 154] on link "Lista de Pedidos" at bounding box center [37, 151] width 68 height 11
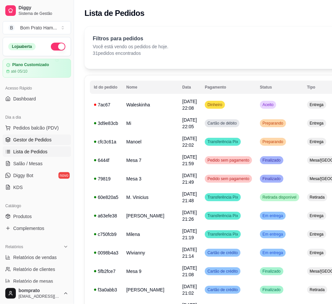
click at [43, 139] on span "Gestor de Pedidos" at bounding box center [32, 139] width 38 height 7
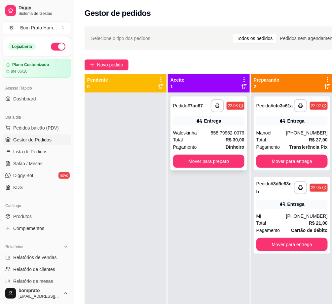
click at [229, 137] on strong "R$ 30,00" at bounding box center [234, 139] width 19 height 5
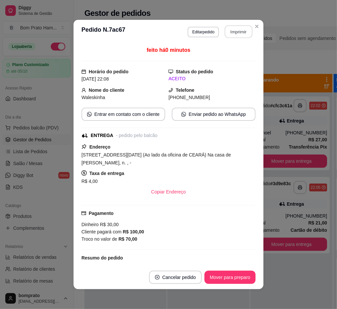
click at [226, 33] on button "Imprimir" at bounding box center [239, 31] width 28 height 13
click at [245, 275] on button "Mover para preparo" at bounding box center [230, 277] width 50 height 13
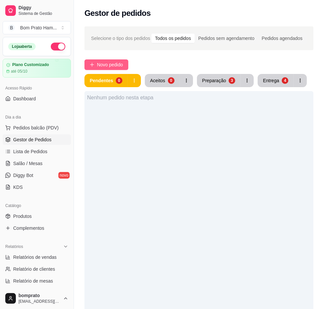
click at [122, 64] on span "Novo pedido" at bounding box center [110, 64] width 26 height 7
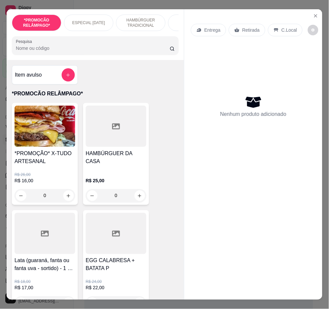
click at [64, 200] on div "0" at bounding box center [45, 195] width 61 height 13
click at [68, 199] on div "0" at bounding box center [45, 195] width 61 height 13
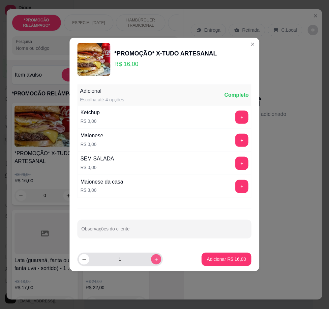
click at [155, 259] on icon "increase-product-quantity" at bounding box center [156, 259] width 3 height 3
type input "2"
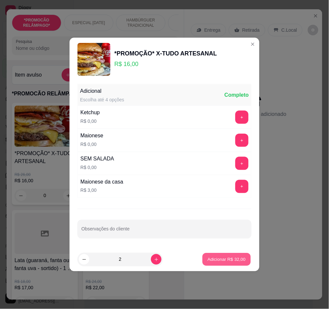
click at [218, 256] on p "Adicionar R$ 32,00" at bounding box center [227, 259] width 38 height 6
type input "2"
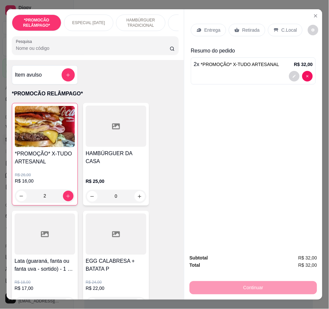
click at [118, 49] on input "Pesquisa" at bounding box center [93, 48] width 154 height 7
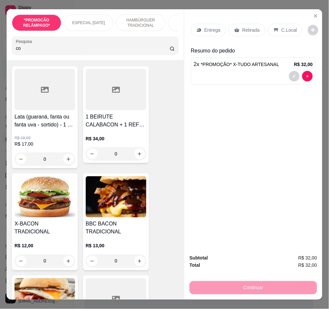
scroll to position [73, 0]
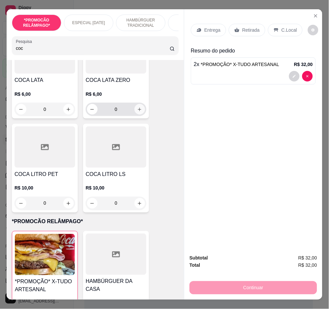
type input "coc"
click at [137, 110] on icon "increase-product-quantity" at bounding box center [139, 109] width 5 height 5
type input "1"
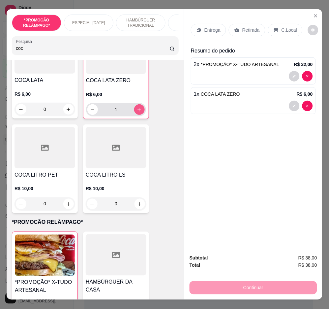
click at [137, 110] on icon "increase-product-quantity" at bounding box center [139, 109] width 5 height 5
type input "2"
click at [213, 27] on p "Entrega" at bounding box center [213, 30] width 16 height 7
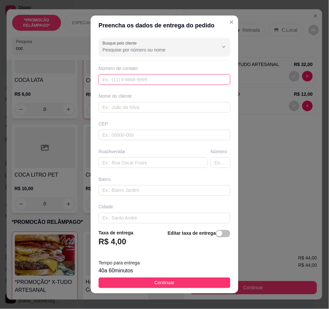
paste input "text"
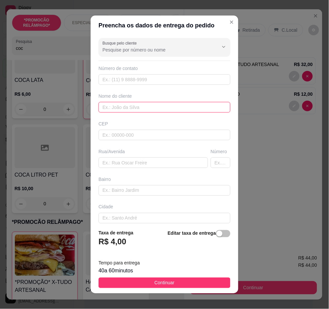
drag, startPoint x: 318, startPoint y: 109, endPoint x: 199, endPoint y: 107, distance: 119.2
paste input "[PERSON_NAME]"
type input "[PERSON_NAME]"
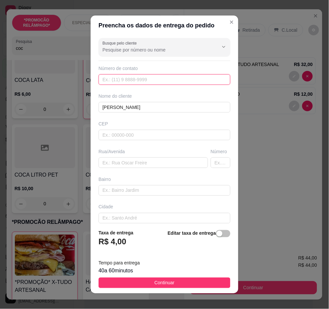
click at [215, 84] on input "text" at bounding box center [165, 79] width 132 height 11
paste input "558 79104-3923"
type input "558 79104-3923"
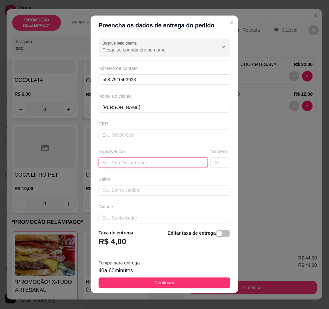
click at [157, 163] on input "text" at bounding box center [154, 162] width 110 height 11
paste input "Travessa imaculada Conceição"
type input "Travessa imaculada Conceição"
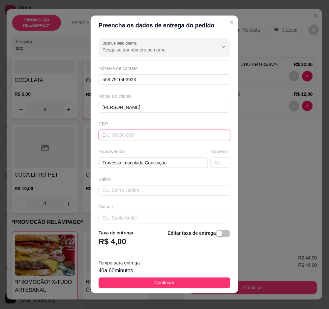
drag, startPoint x: 214, startPoint y: 160, endPoint x: 189, endPoint y: 132, distance: 37.2
click at [189, 132] on input "text" at bounding box center [165, 135] width 132 height 11
click at [207, 170] on div "Busque pelo cliente Número de contato 558 79104-3923 Nome do cliente [PERSON_NA…" at bounding box center [165, 129] width 148 height 189
click at [211, 164] on input "text" at bounding box center [221, 162] width 20 height 11
type input "100"
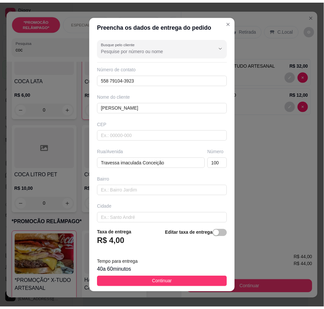
scroll to position [34, 0]
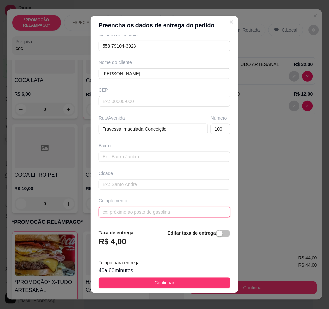
paste input "Por trás do minas água !"
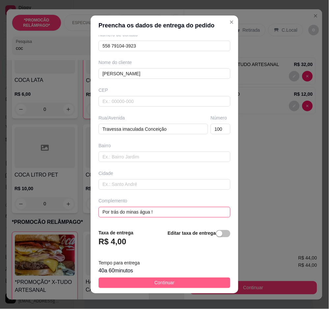
type input "Por trás do minas água !"
click at [205, 279] on button "Continuar" at bounding box center [165, 283] width 132 height 11
click at [205, 281] on button "Continuar" at bounding box center [254, 287] width 128 height 13
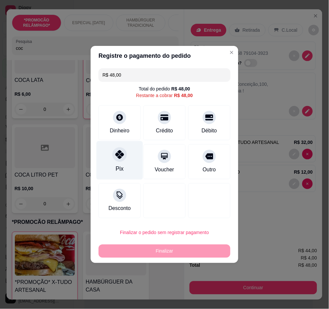
drag, startPoint x: 122, startPoint y: 140, endPoint x: 122, endPoint y: 146, distance: 5.9
click at [122, 144] on div "R$ 48,00 Total do pedido R$ 48,00 Restante a cobrar R$ 48,00 Dinheiro Crédito D…" at bounding box center [165, 143] width 148 height 155
click at [122, 151] on icon at bounding box center [120, 154] width 9 height 9
type input "R$ 0,00"
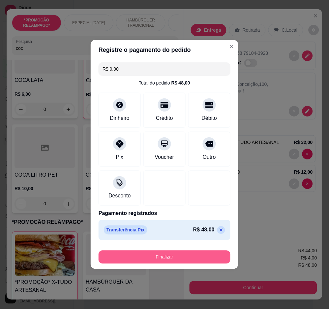
click at [198, 257] on button "Finalizar" at bounding box center [165, 257] width 132 height 13
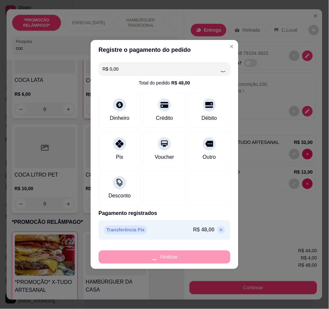
type input "0"
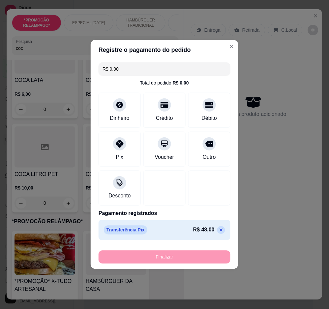
type input "-R$ 48,00"
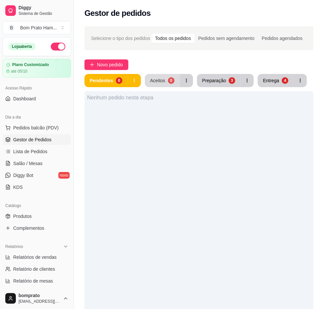
click at [168, 84] on button "Aceitos 0" at bounding box center [162, 80] width 35 height 13
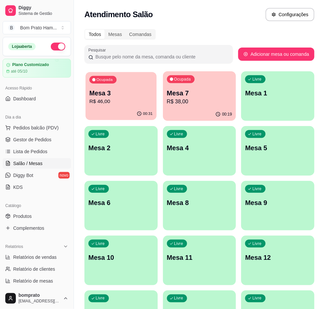
click at [146, 99] on p "R$ 46,00" at bounding box center [120, 102] width 63 height 8
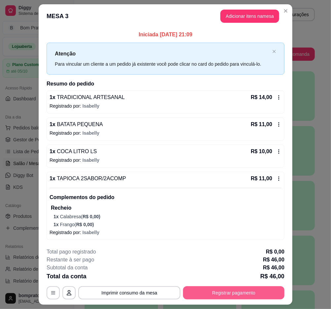
click at [218, 295] on button "Registrar pagamento" at bounding box center [233, 292] width 101 height 13
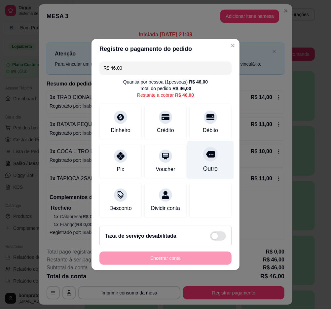
drag, startPoint x: 198, startPoint y: 126, endPoint x: 206, endPoint y: 146, distance: 20.7
click at [203, 126] on div "Débito" at bounding box center [210, 130] width 15 height 8
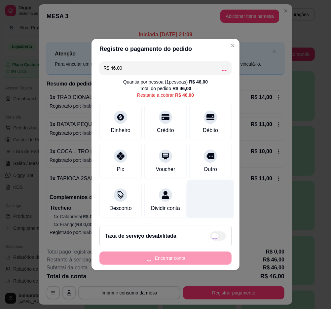
type input "R$ 0,00"
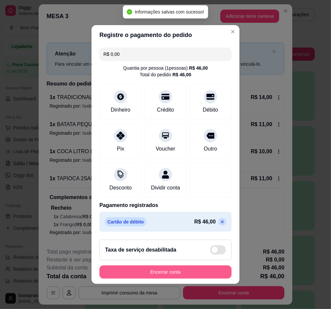
click at [183, 279] on button "Encerrar conta" at bounding box center [165, 271] width 132 height 13
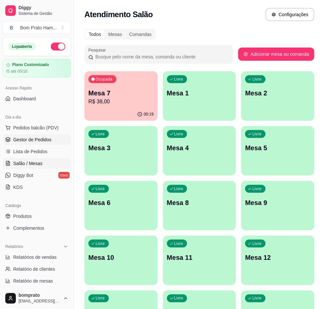
click at [27, 144] on link "Gestor de Pedidos" at bounding box center [37, 139] width 68 height 11
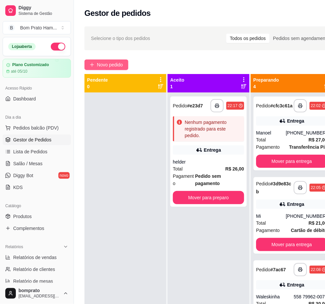
click at [119, 60] on button "Novo pedido" at bounding box center [107, 64] width 44 height 11
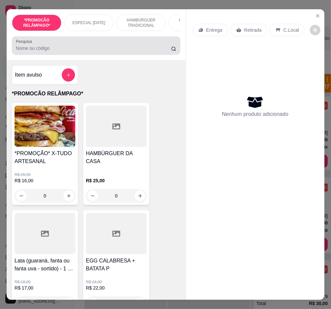
click at [141, 48] on input "Pesquisa" at bounding box center [93, 48] width 155 height 7
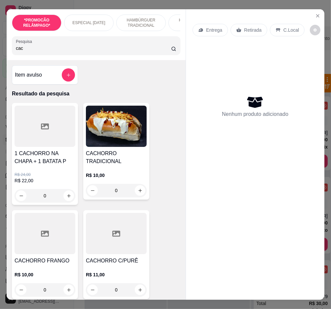
type input "cac"
click at [65, 292] on div "0" at bounding box center [45, 289] width 61 height 13
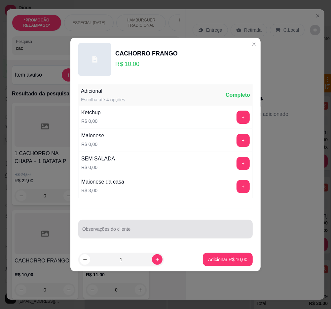
click at [187, 235] on div at bounding box center [165, 228] width 166 height 13
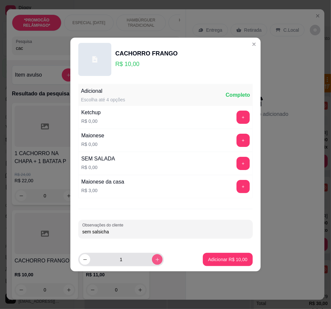
type input "sem salsicha"
click at [155, 258] on icon "increase-product-quantity" at bounding box center [157, 259] width 5 height 5
type input "2"
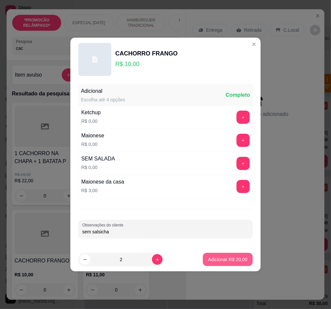
click at [222, 257] on p "Adicionar R$ 20,00" at bounding box center [227, 259] width 39 height 7
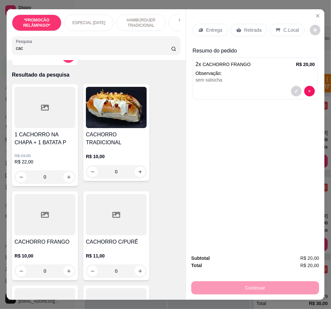
scroll to position [37, 0]
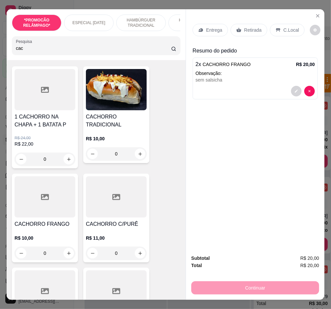
click at [138, 253] on div "0" at bounding box center [116, 253] width 61 height 13
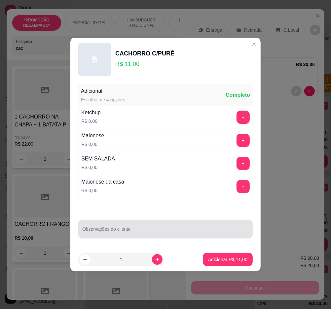
click at [144, 235] on div at bounding box center [165, 228] width 166 height 13
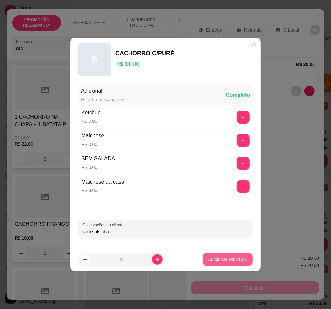
type input "sem salsicha"
click at [212, 256] on button "Adicionar R$ 11,00" at bounding box center [227, 259] width 49 height 13
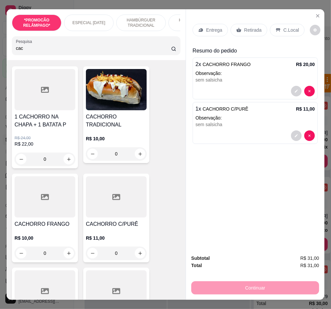
click at [214, 27] on p "Entrega" at bounding box center [214, 30] width 16 height 7
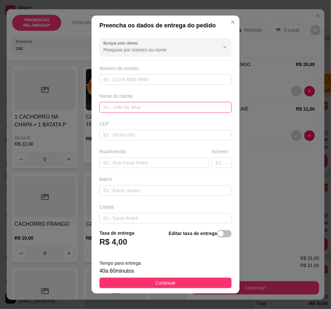
paste input "Enicleysla"
type input "Enicleysla"
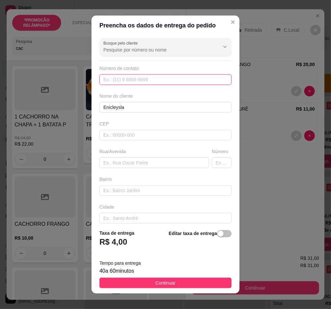
paste input "558 79152-7470"
type input "558 79152-7470"
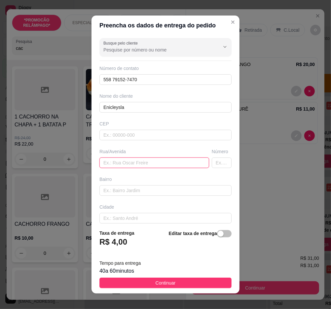
drag, startPoint x: 143, startPoint y: 163, endPoint x: 148, endPoint y: 159, distance: 6.1
paste input "Rua F"
type input "Rua F"
click at [212, 162] on input "text" at bounding box center [222, 162] width 20 height 11
type input "15"
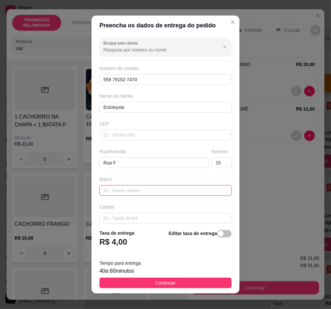
click at [168, 187] on input "text" at bounding box center [165, 190] width 132 height 11
paste input "Vila da cohab"
type input "Vila da cohab"
drag, startPoint x: 199, startPoint y: 286, endPoint x: 199, endPoint y: 278, distance: 7.9
click at [199, 281] on button "Continuar" at bounding box center [165, 283] width 132 height 11
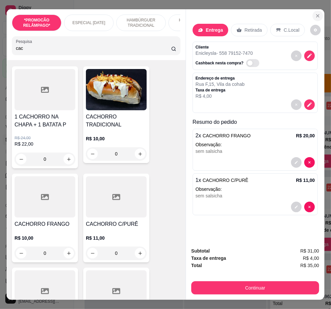
click at [316, 15] on icon "Close" at bounding box center [317, 16] width 3 height 3
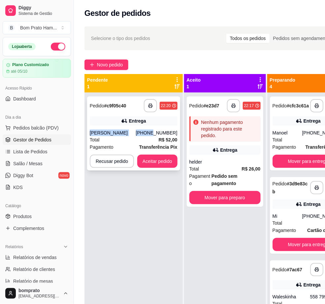
click at [153, 125] on div "**********" at bounding box center [133, 133] width 93 height 74
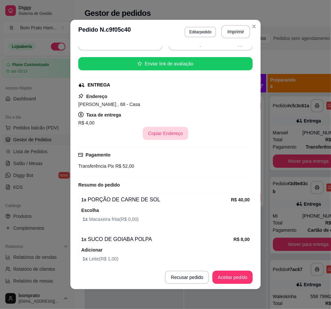
scroll to position [73, 0]
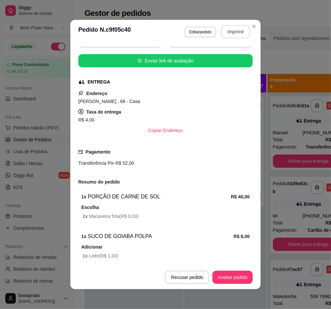
click at [229, 34] on button "Imprimir" at bounding box center [235, 31] width 29 height 13
click at [240, 277] on button "Aceitar pedido" at bounding box center [232, 277] width 40 height 13
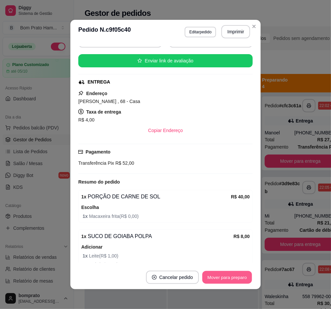
click at [240, 277] on button "Mover para preparo" at bounding box center [227, 277] width 50 height 13
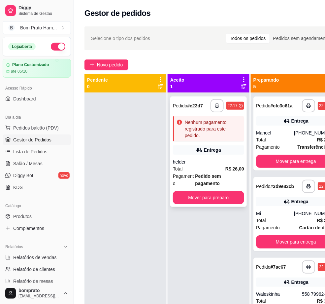
click at [231, 161] on div "helder" at bounding box center [208, 161] width 71 height 7
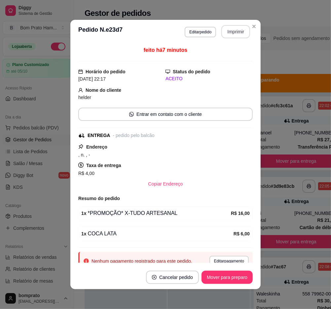
click at [233, 26] on button "Imprimir" at bounding box center [235, 31] width 29 height 13
click at [223, 281] on button "Mover para preparo" at bounding box center [226, 277] width 51 height 13
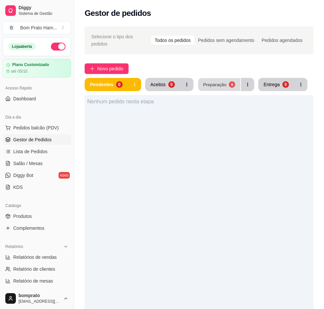
click at [228, 81] on div "6" at bounding box center [231, 84] width 6 height 6
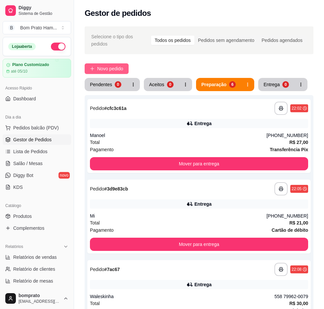
click at [105, 65] on span "Novo pedido" at bounding box center [110, 68] width 26 height 7
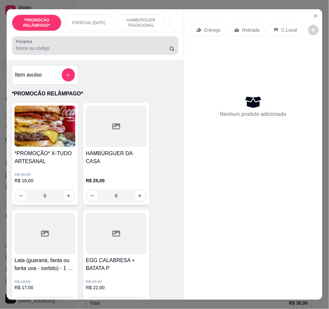
click at [128, 55] on div "Pesquisa" at bounding box center [95, 45] width 166 height 18
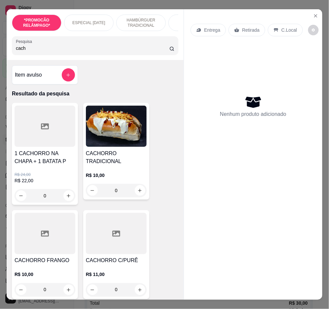
type input "cach"
click at [64, 288] on div "0" at bounding box center [45, 289] width 61 height 13
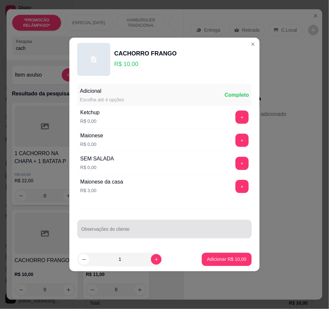
click at [103, 243] on div "Adicional Escolha até 4 opções Completo Ketchup R$ 0,00 + Maionese R$ 0,00 + SE…" at bounding box center [164, 164] width 190 height 166
click at [104, 235] on div "Observações do cliente" at bounding box center [164, 229] width 174 height 18
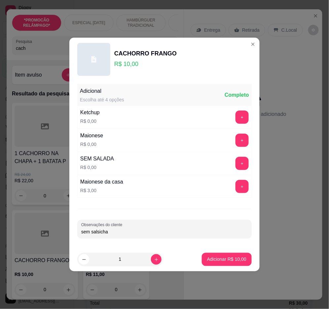
type input "sem salsicha"
click at [154, 260] on icon "increase-product-quantity" at bounding box center [156, 259] width 5 height 5
type input "2"
click at [209, 259] on p "Adicionar R$ 20,00" at bounding box center [226, 259] width 39 height 7
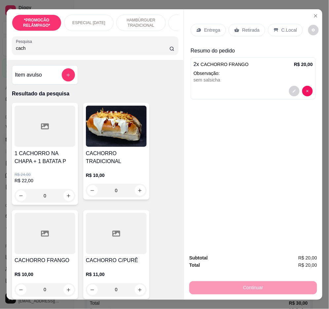
click at [138, 289] on div "0" at bounding box center [116, 289] width 61 height 13
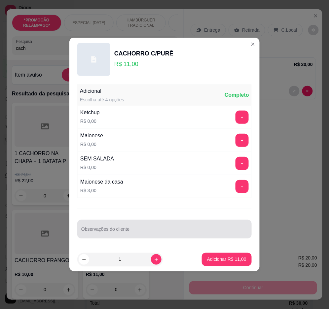
click at [157, 225] on div at bounding box center [164, 228] width 166 height 13
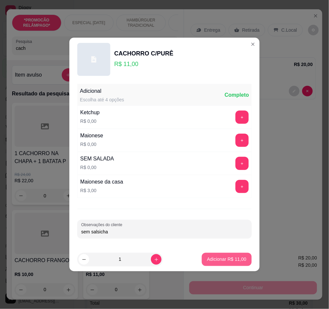
type input "sem salsicha"
click at [228, 264] on button "Adicionar R$ 11,00" at bounding box center [227, 259] width 50 height 13
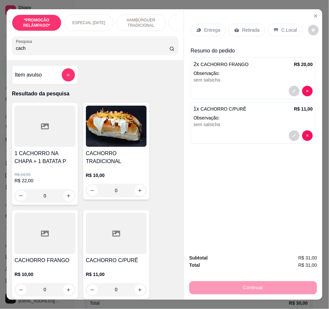
click at [207, 27] on p "Entrega" at bounding box center [212, 30] width 16 height 7
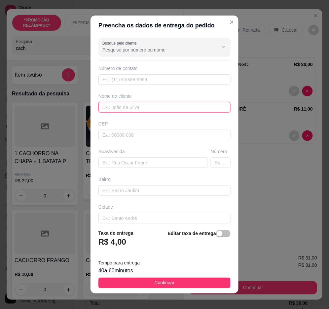
click at [196, 105] on input "text" at bounding box center [164, 107] width 132 height 11
paste input "Enicleysla"
type input "Enicleysla"
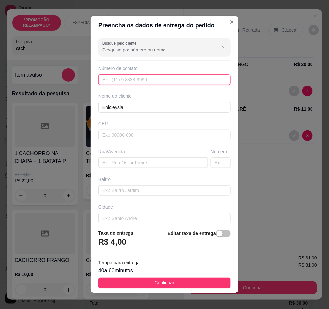
click at [140, 80] on input "text" at bounding box center [164, 79] width 132 height 11
paste input "558 79152-7470"
type input "558 79152-7470"
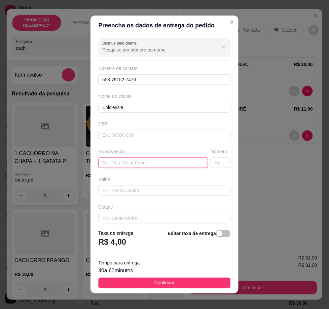
paste input "Rua F"
type input "Rua F"
click at [211, 161] on input "text" at bounding box center [221, 162] width 20 height 11
type input "15"
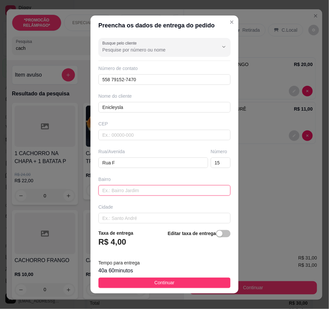
paste input "Vila da cohab"
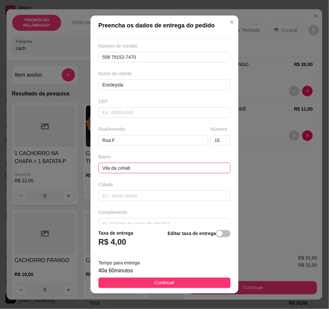
scroll to position [34, 0]
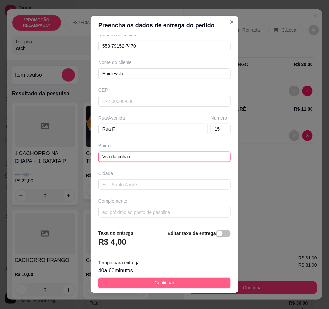
type input "Vila da cohab"
click at [199, 283] on button "Continuar" at bounding box center [164, 283] width 132 height 11
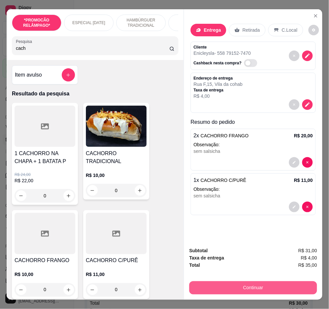
click at [233, 284] on button "Continuar" at bounding box center [253, 287] width 128 height 13
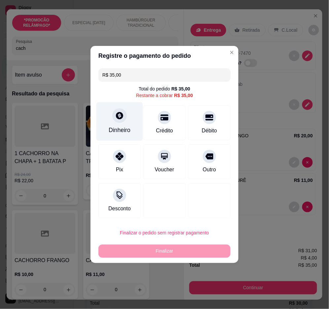
click at [123, 122] on div "Dinheiro" at bounding box center [119, 121] width 47 height 39
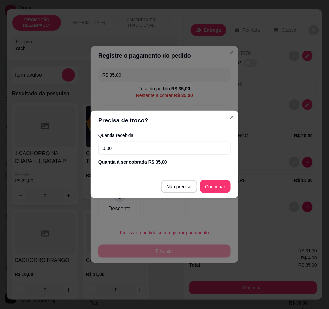
click at [158, 147] on input "0,00" at bounding box center [164, 148] width 132 height 13
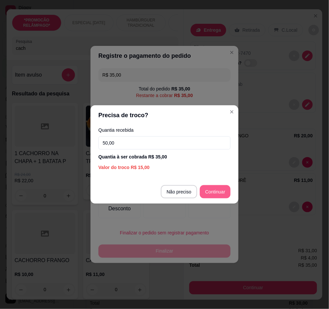
type input "50,00"
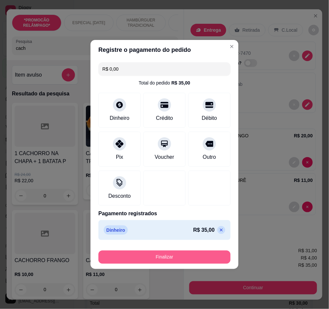
click at [213, 259] on button "Finalizar" at bounding box center [164, 257] width 132 height 13
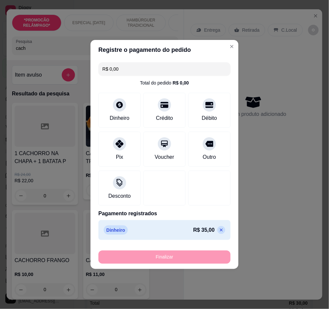
type input "-R$ 35,00"
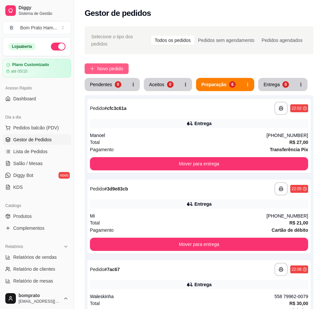
click at [118, 66] on span "Novo pedido" at bounding box center [110, 68] width 26 height 7
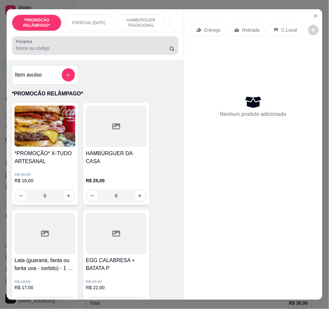
click at [113, 51] on input "Pesquisa" at bounding box center [93, 48] width 154 height 7
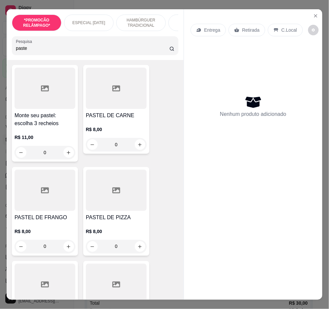
scroll to position [73, 0]
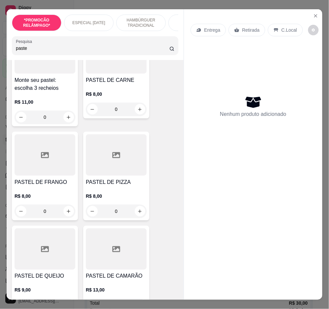
type input "paste"
click at [136, 212] on div "0" at bounding box center [116, 211] width 61 height 13
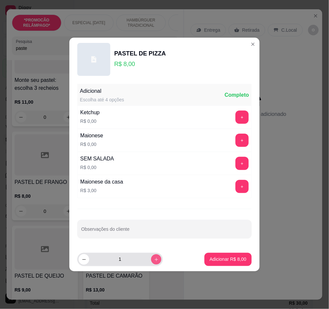
click at [154, 260] on icon "increase-product-quantity" at bounding box center [156, 259] width 5 height 5
type input "4"
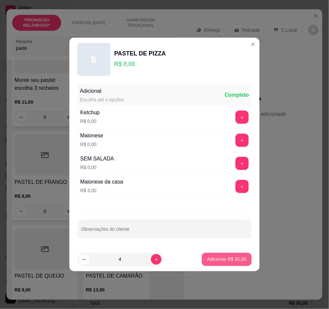
click at [219, 264] on button "Adicionar R$ 32,00" at bounding box center [227, 259] width 50 height 13
type input "4"
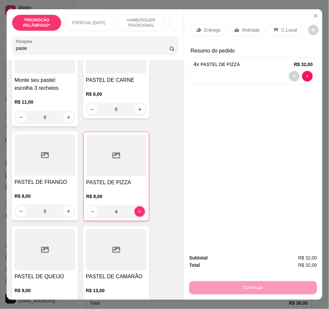
click at [210, 31] on div "Entrega" at bounding box center [207, 30] width 35 height 13
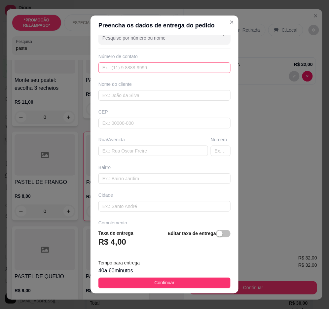
scroll to position [0, 0]
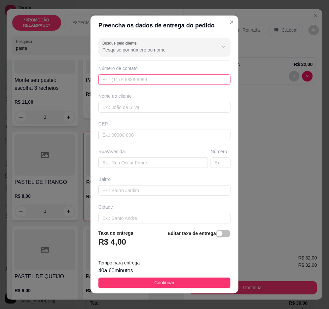
click at [174, 79] on input "text" at bounding box center [164, 79] width 132 height 11
paste input "text"
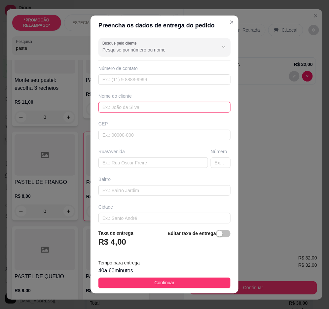
click at [193, 105] on input "text" at bounding box center [164, 107] width 132 height 11
click at [195, 107] on input "text" at bounding box center [164, 107] width 132 height 11
paste input "Carlos"
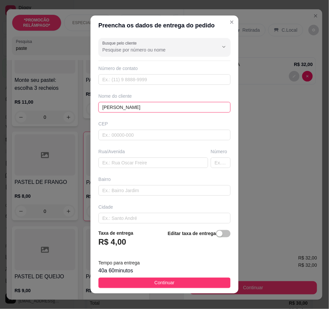
type input "Carlos"
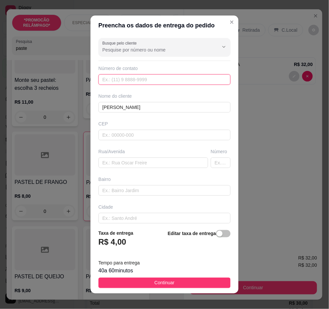
click at [210, 76] on input "text" at bounding box center [164, 79] width 132 height 11
paste input "558 79677-6924"
type input "558 79677-6924"
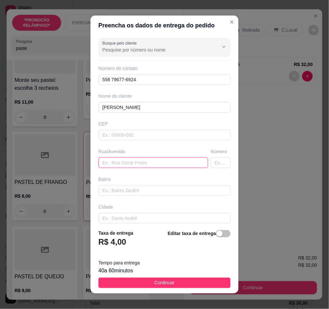
click at [138, 163] on input "text" at bounding box center [153, 162] width 110 height 11
paste input "Rua Alexandre Barbosa de Araújo número 26"
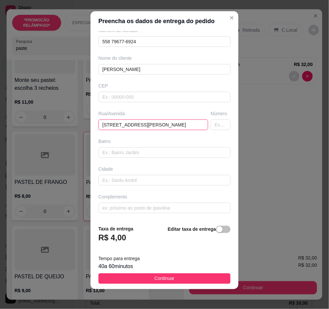
scroll to position [5, 0]
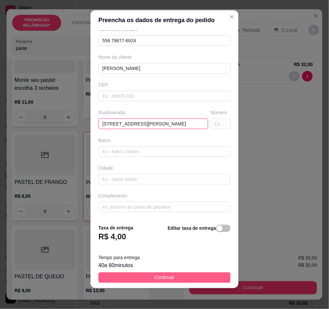
type input "Rua Alexandre Barbosa de Araújo número 26"
click at [207, 276] on button "Continuar" at bounding box center [164, 277] width 132 height 11
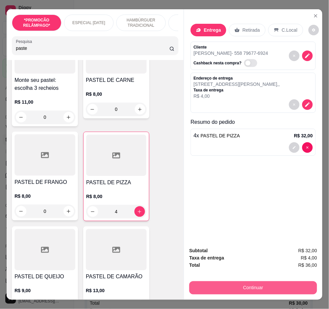
click at [235, 282] on button "Continuar" at bounding box center [253, 287] width 128 height 13
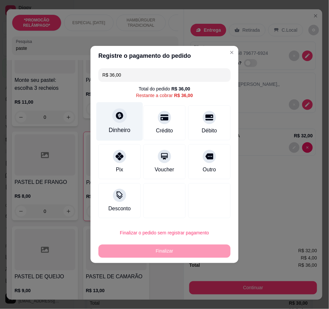
click at [119, 127] on div "Dinheiro" at bounding box center [120, 130] width 22 height 9
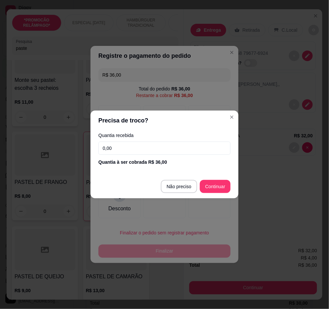
drag, startPoint x: 213, startPoint y: 145, endPoint x: 213, endPoint y: 149, distance: 3.6
click at [213, 146] on input "0,00" at bounding box center [164, 148] width 132 height 13
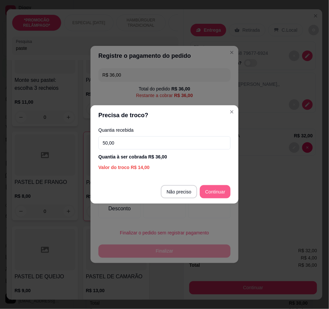
type input "50,00"
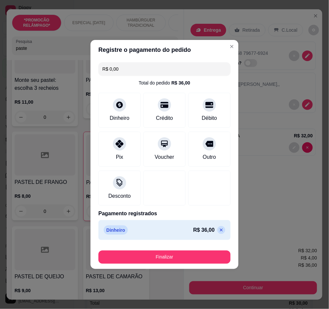
type input "R$ 0,00"
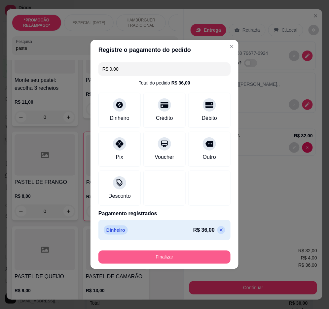
click at [217, 257] on button "Finalizar" at bounding box center [164, 257] width 132 height 13
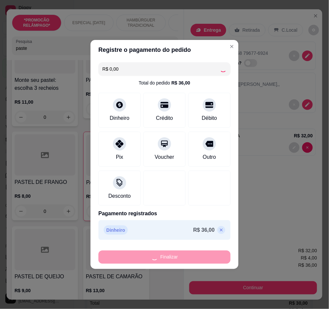
type input "0"
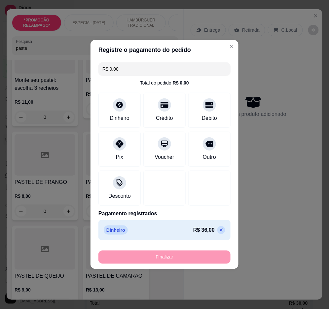
type input "-R$ 36,00"
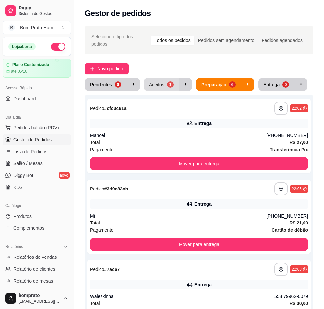
click at [167, 81] on div "1" at bounding box center [170, 84] width 7 height 7
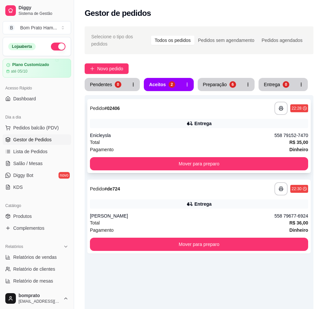
click at [166, 126] on div "**********" at bounding box center [198, 136] width 223 height 74
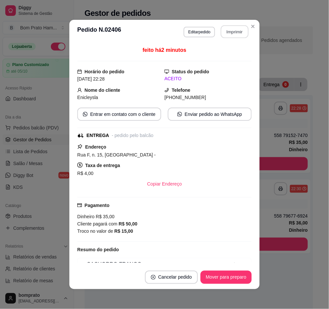
click at [225, 29] on button "Imprimir" at bounding box center [235, 31] width 28 height 13
click at [241, 272] on button "Mover para preparo" at bounding box center [225, 277] width 51 height 13
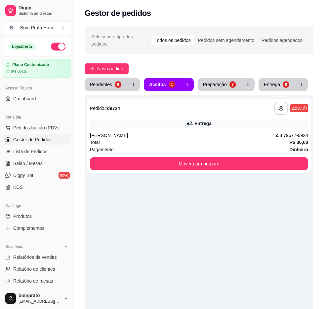
click at [298, 124] on div "Entrega" at bounding box center [199, 123] width 218 height 9
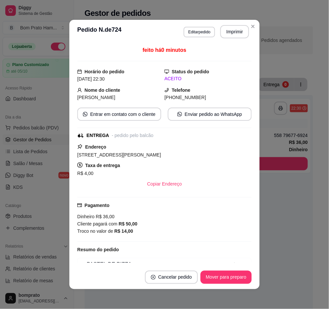
click at [236, 41] on header "**********" at bounding box center [164, 32] width 190 height 24
click at [236, 34] on button "Imprimir" at bounding box center [234, 31] width 29 height 13
click at [239, 276] on button "Mover para preparo" at bounding box center [226, 277] width 50 height 13
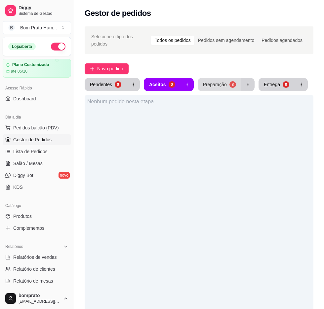
click at [223, 81] on button "Preparação 8" at bounding box center [219, 84] width 44 height 13
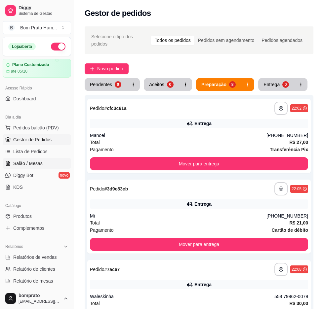
click at [44, 160] on link "Salão / Mesas" at bounding box center [37, 163] width 68 height 11
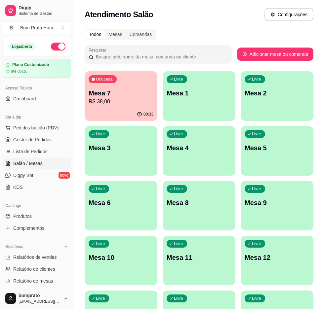
click at [131, 108] on div "00:33" at bounding box center [121, 114] width 73 height 13
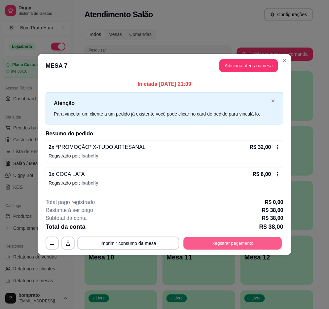
click at [223, 239] on button "Registrar pagamento" at bounding box center [233, 243] width 98 height 13
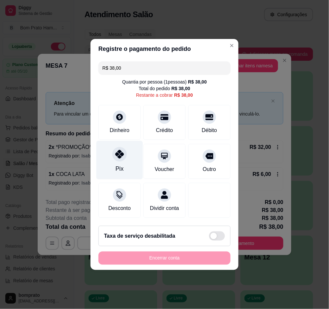
click at [122, 154] on icon at bounding box center [119, 154] width 9 height 9
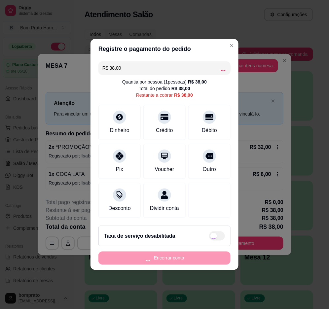
type input "R$ 0,00"
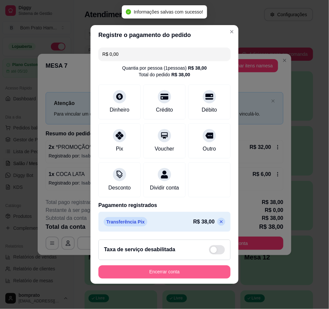
click at [206, 276] on button "Encerrar conta" at bounding box center [164, 271] width 132 height 13
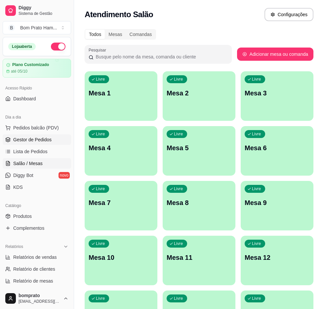
click at [37, 143] on link "Gestor de Pedidos" at bounding box center [37, 139] width 68 height 11
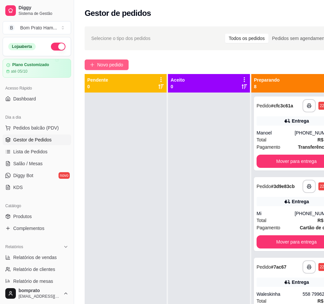
click at [126, 62] on button "Novo pedido" at bounding box center [107, 64] width 44 height 11
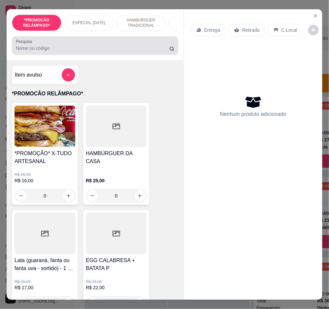
click at [90, 42] on div at bounding box center [95, 45] width 158 height 13
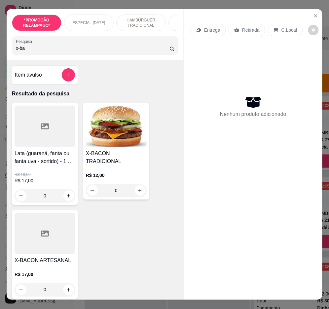
type input "x-ba"
click at [134, 188] on div "0" at bounding box center [116, 190] width 61 height 13
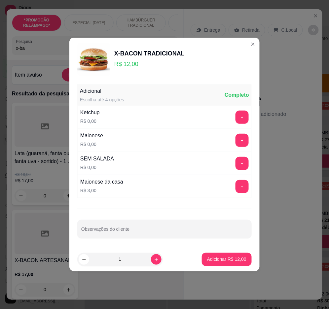
click at [213, 269] on footer "1 Adicionar R$ 12,00" at bounding box center [164, 260] width 190 height 24
click at [213, 262] on p "Adicionar R$ 12,00" at bounding box center [226, 259] width 39 height 7
type input "1"
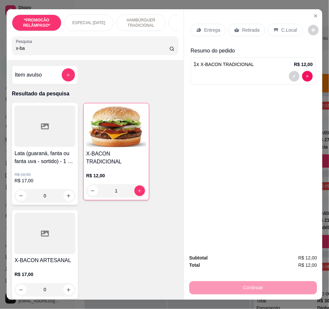
click at [251, 28] on p "Retirada" at bounding box center [250, 30] width 17 height 7
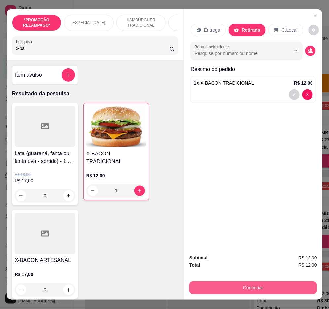
click at [256, 284] on button "Continuar" at bounding box center [253, 287] width 128 height 13
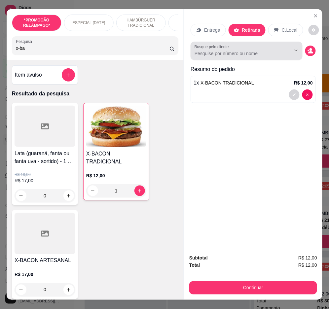
click at [279, 55] on div "Busque pelo cliente" at bounding box center [246, 51] width 112 height 18
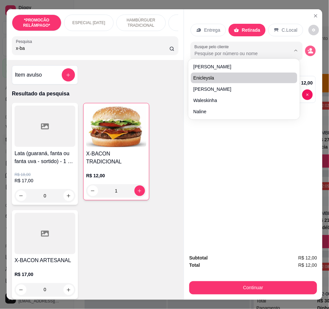
click at [307, 49] on icon "decrease-product-quantity" at bounding box center [310, 51] width 6 height 6
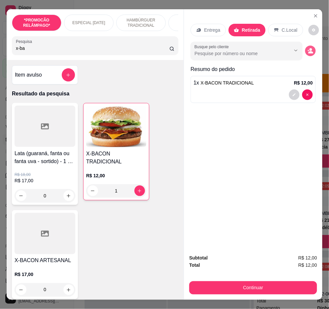
click at [305, 47] on button "decrease-product-quantity" at bounding box center [310, 51] width 11 height 11
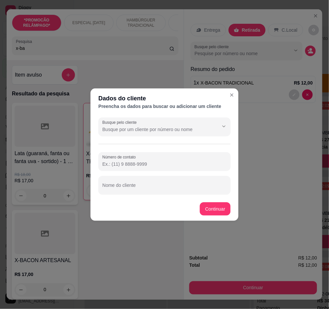
click at [146, 162] on input "Número de contato" at bounding box center [164, 164] width 124 height 7
drag, startPoint x: 146, startPoint y: 160, endPoint x: 141, endPoint y: 159, distance: 4.7
paste input "558 79124-7778"
type input "87912-4778"
click at [184, 189] on input "Nome do cliente" at bounding box center [164, 188] width 124 height 7
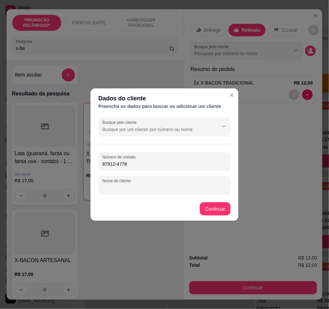
paste input "Talita"
type input "Talita"
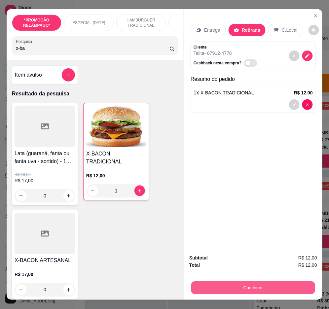
click at [275, 282] on button "Continuar" at bounding box center [253, 288] width 124 height 13
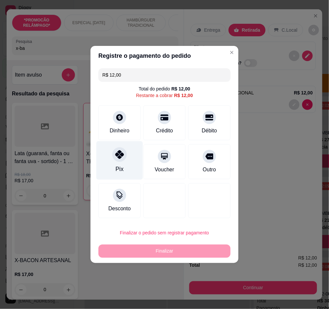
click at [100, 159] on div "Pix" at bounding box center [119, 160] width 47 height 39
type input "R$ 0,00"
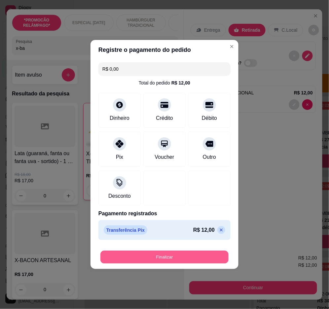
click at [151, 255] on button "Finalizar" at bounding box center [164, 257] width 128 height 13
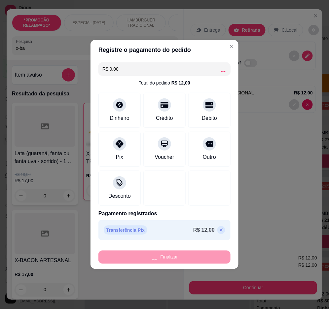
type input "0"
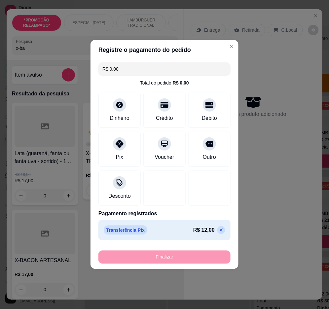
type input "-R$ 12,00"
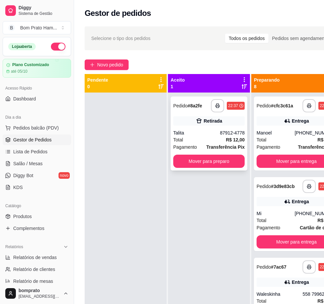
click at [230, 126] on div "**********" at bounding box center [208, 133] width 77 height 74
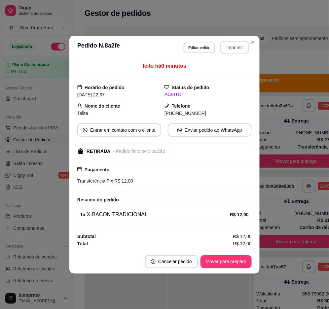
click at [235, 46] on button "Imprimir" at bounding box center [234, 47] width 29 height 13
click at [232, 259] on button "Mover para preparo" at bounding box center [226, 261] width 50 height 13
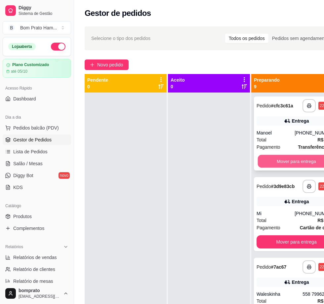
click at [300, 158] on button "Mover para entrega" at bounding box center [295, 161] width 77 height 13
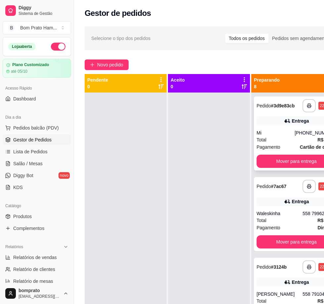
click at [285, 131] on div "Mi" at bounding box center [275, 132] width 38 height 7
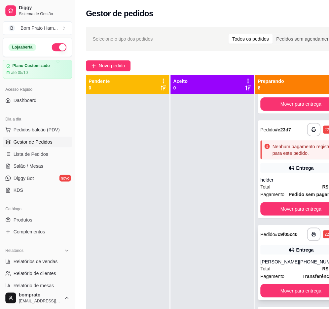
scroll to position [256, 0]
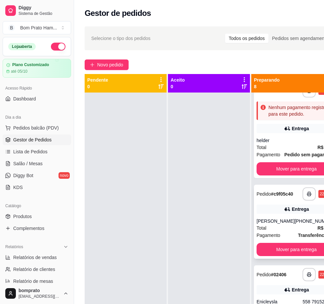
click at [281, 220] on div "Alisson" at bounding box center [275, 221] width 38 height 7
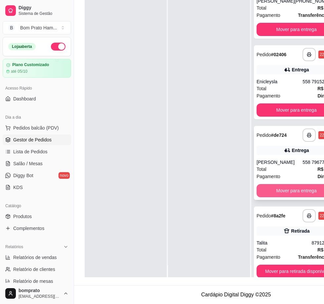
scroll to position [24, 0]
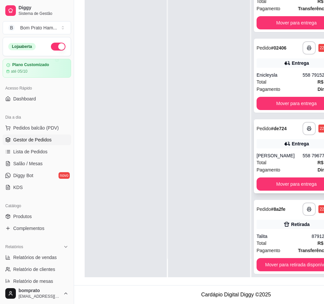
click at [302, 152] on div "558 79677-6924" at bounding box center [319, 155] width 34 height 7
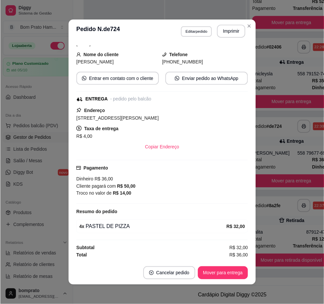
scroll to position [1, 0]
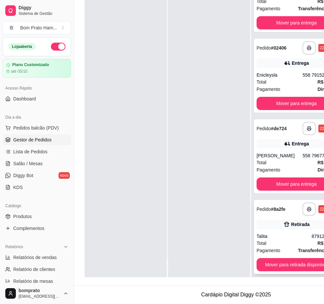
click at [273, 221] on div "Retirada" at bounding box center [296, 224] width 80 height 9
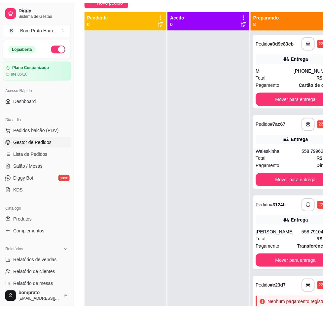
scroll to position [0, 0]
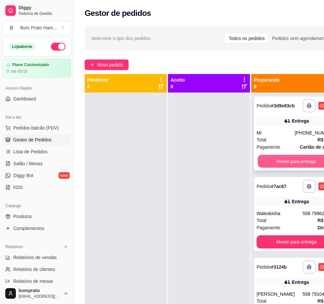
click at [270, 161] on button "Mover para entrega" at bounding box center [295, 161] width 77 height 13
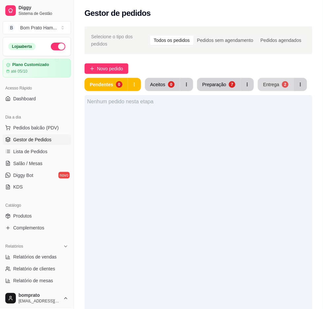
click at [268, 81] on div "Entrega" at bounding box center [271, 84] width 16 height 7
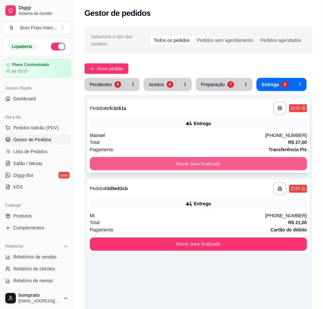
click at [243, 157] on button "Mover para finalizado" at bounding box center [198, 163] width 217 height 13
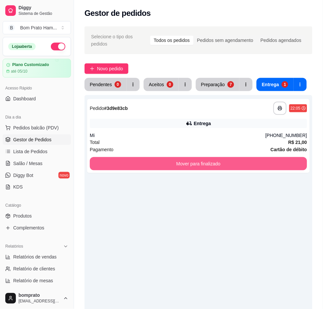
click at [243, 157] on button "Mover para finalizado" at bounding box center [198, 163] width 217 height 13
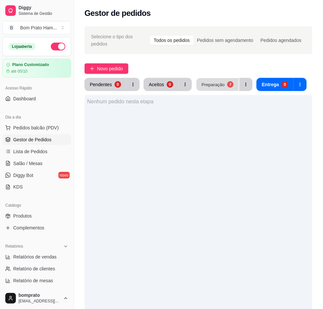
click at [215, 83] on div "Preparação" at bounding box center [212, 84] width 23 height 6
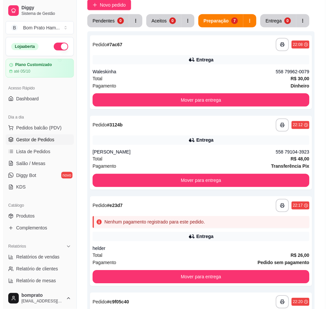
scroll to position [28, 0]
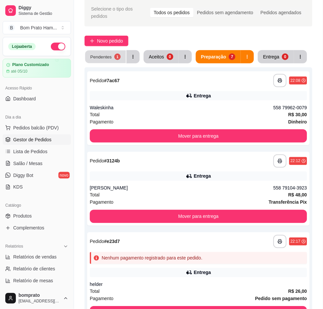
click at [92, 51] on button "Pendentes 1" at bounding box center [105, 57] width 41 height 13
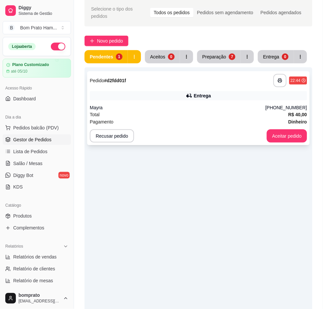
click at [229, 104] on div "Mayra" at bounding box center [178, 107] width 176 height 7
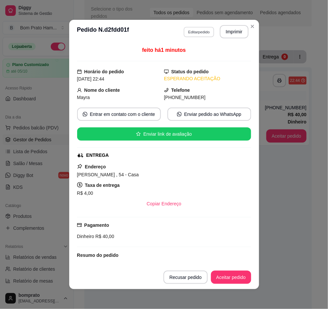
click at [195, 35] on button "Editar pedido" at bounding box center [199, 32] width 31 height 10
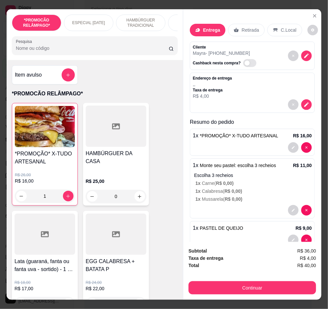
click at [136, 58] on div "*PROMOCÃO RELÂMPAGO* ESPECIAL DIA DOS NAMORADOS HAMBÚRGUER TRADICIONAL HAMBÚRGU…" at bounding box center [95, 34] width 177 height 51
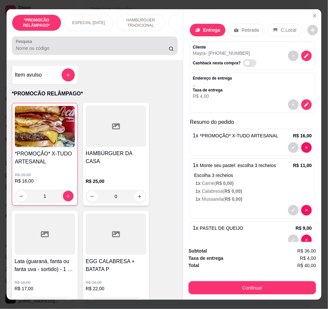
click at [134, 41] on div "Pesquisa" at bounding box center [95, 45] width 166 height 18
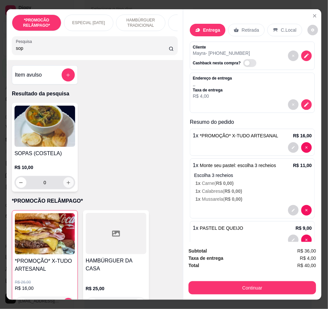
type input "sop"
click at [70, 185] on button "increase-product-quantity" at bounding box center [68, 182] width 11 height 11
type input "1"
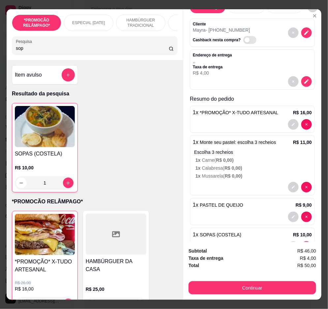
scroll to position [45, 0]
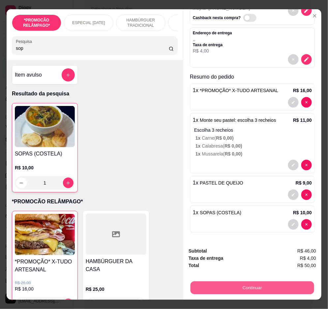
click at [300, 283] on button "Continuar" at bounding box center [253, 288] width 124 height 13
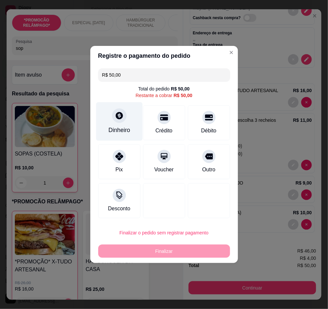
click at [112, 131] on div "Dinheiro" at bounding box center [120, 130] width 22 height 9
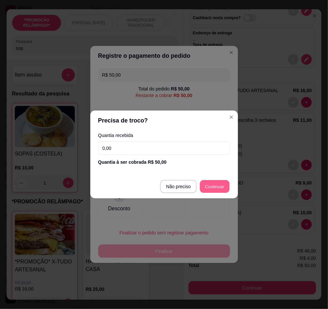
type input "R$ 0,00"
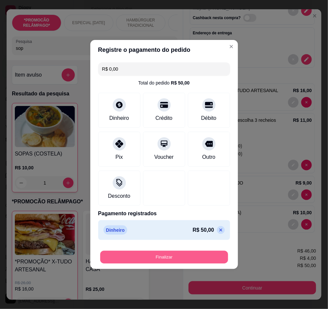
click at [209, 253] on button "Finalizar" at bounding box center [164, 257] width 128 height 13
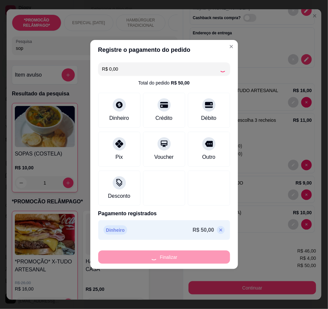
type input "0"
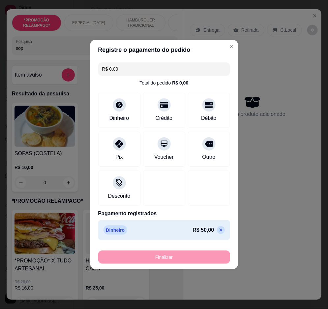
type input "-R$ 50,00"
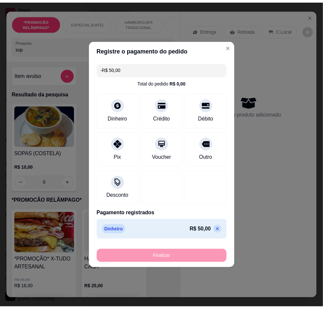
scroll to position [0, 0]
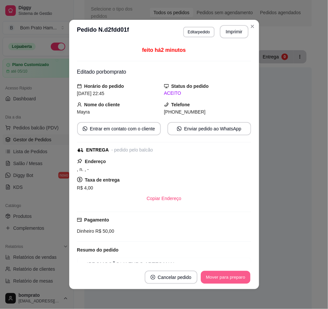
click at [233, 278] on button "Mover para preparo" at bounding box center [226, 277] width 50 height 13
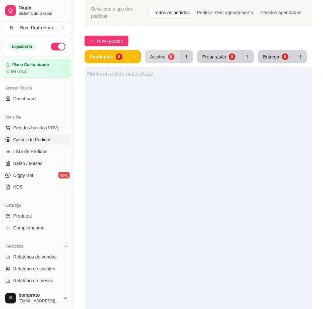
click at [174, 51] on button "Aceitos 0" at bounding box center [162, 56] width 35 height 13
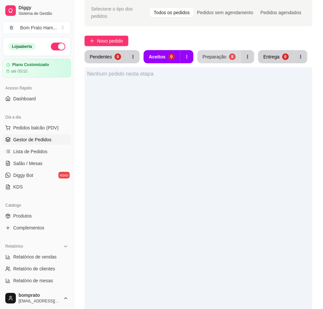
click at [207, 53] on div "Preparação" at bounding box center [215, 56] width 24 height 7
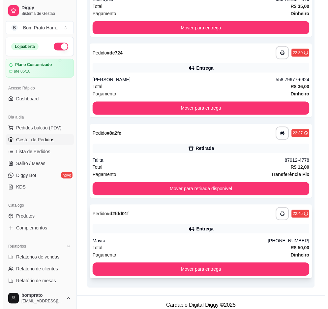
scroll to position [475, 0]
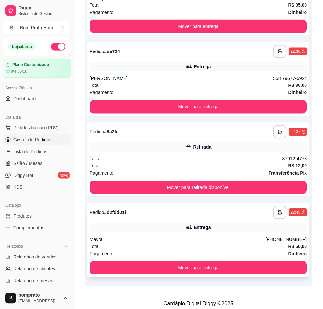
click at [259, 236] on div "Mayra" at bounding box center [178, 239] width 176 height 7
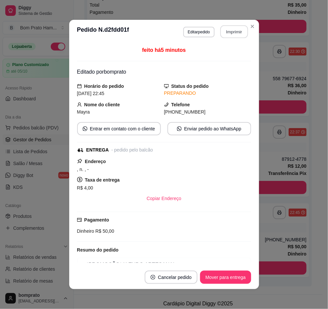
click at [235, 31] on button "Imprimir" at bounding box center [235, 31] width 28 height 13
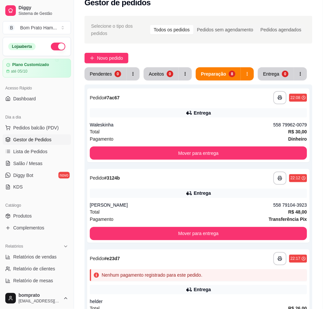
scroll to position [0, 0]
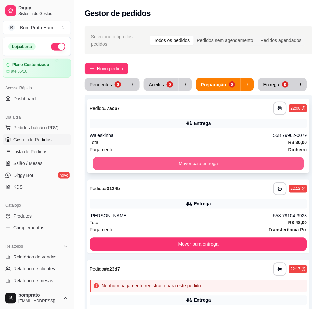
click at [223, 157] on button "Mover para entrega" at bounding box center [198, 163] width 211 height 13
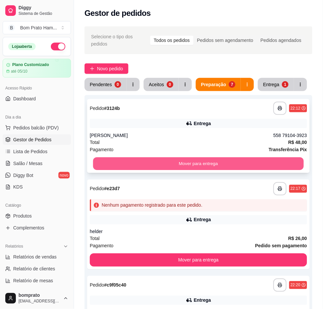
click at [220, 158] on button "Mover para entrega" at bounding box center [198, 163] width 211 height 13
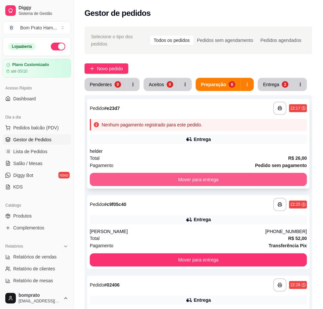
click at [222, 174] on button "Mover para entrega" at bounding box center [198, 179] width 217 height 13
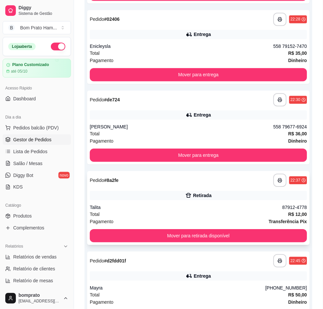
scroll to position [183, 0]
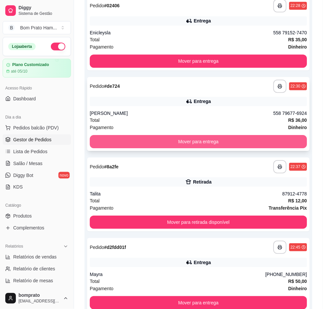
click at [231, 138] on button "Mover para entrega" at bounding box center [198, 141] width 217 height 13
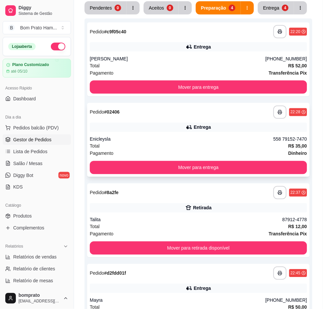
scroll to position [64, 0]
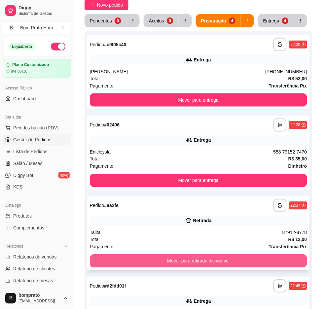
click at [222, 255] on button "Mover para retirada disponível" at bounding box center [198, 261] width 217 height 13
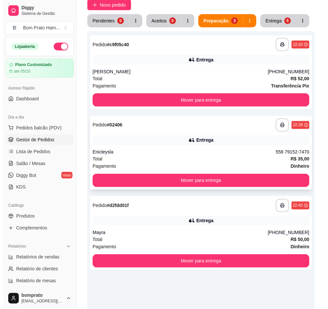
scroll to position [27, 0]
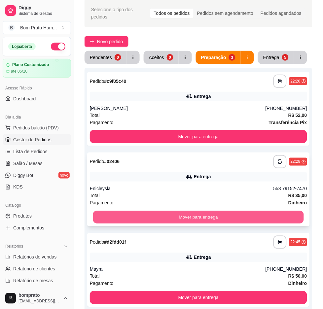
click at [169, 214] on button "Mover para entrega" at bounding box center [198, 217] width 211 height 13
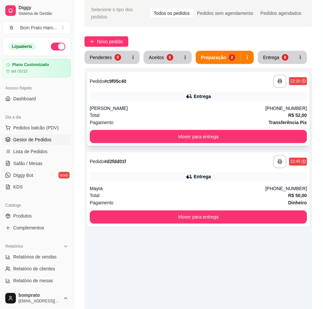
click at [265, 100] on div "**********" at bounding box center [198, 109] width 222 height 74
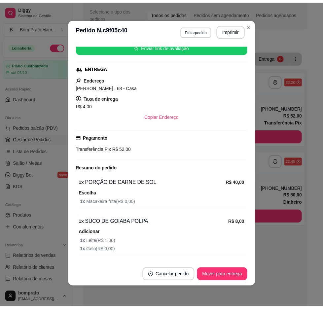
scroll to position [108, 0]
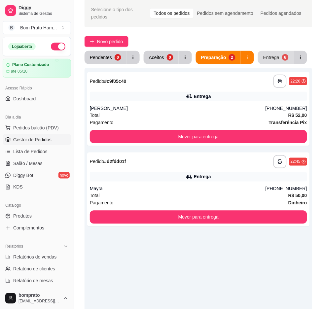
click at [277, 55] on button "Entrega 6" at bounding box center [276, 57] width 36 height 13
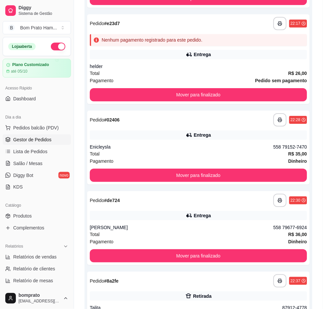
scroll to position [247, 0]
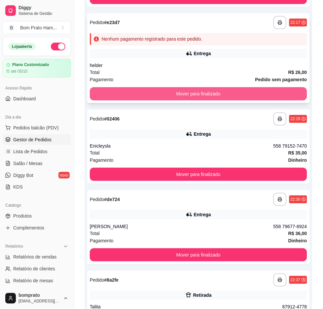
click at [221, 91] on button "Mover para finalizado" at bounding box center [198, 93] width 217 height 13
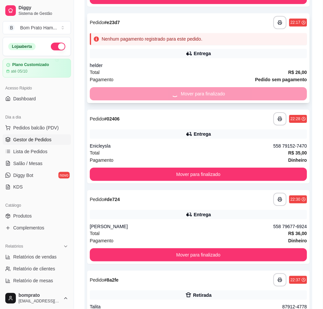
scroll to position [218, 0]
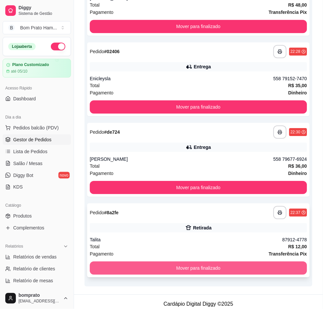
click at [218, 261] on button "Mover para finalizado" at bounding box center [198, 267] width 217 height 13
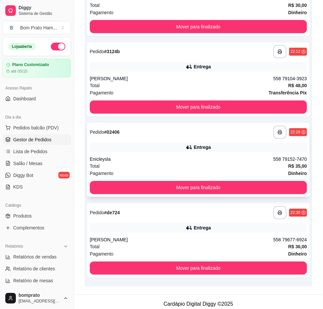
scroll to position [0, 0]
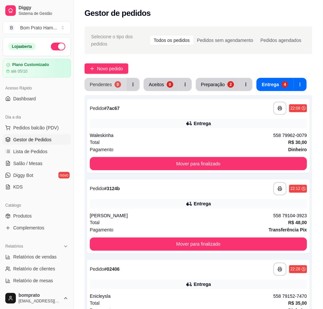
click at [114, 83] on button "Pendentes 0" at bounding box center [106, 84] width 42 height 13
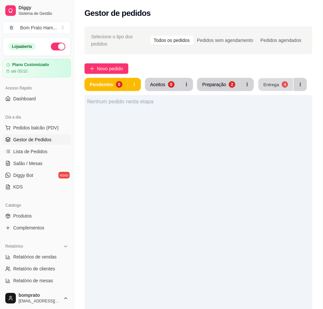
click at [281, 78] on button "Entrega 4" at bounding box center [275, 84] width 35 height 13
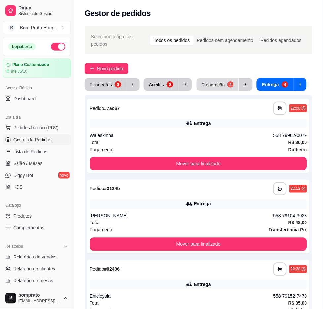
click at [221, 81] on div "Preparação" at bounding box center [212, 84] width 23 height 6
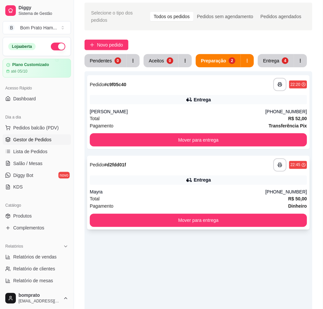
scroll to position [37, 0]
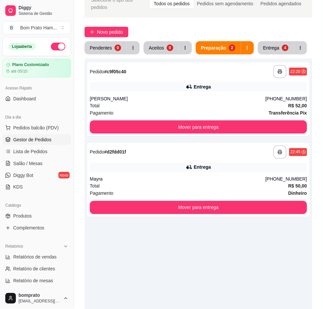
click at [277, 48] on button "Entrega 4" at bounding box center [276, 47] width 36 height 13
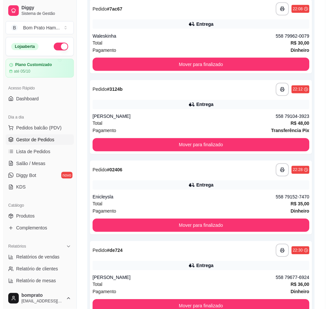
scroll to position [27, 0]
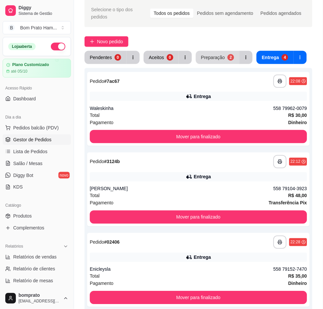
click at [201, 54] on div "Preparação" at bounding box center [213, 57] width 24 height 7
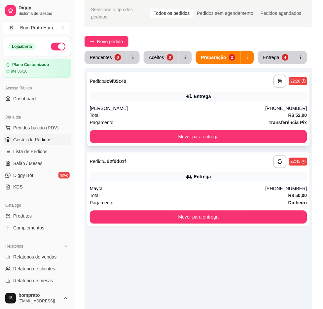
click at [209, 112] on div "Total R$ 52,00" at bounding box center [198, 115] width 217 height 7
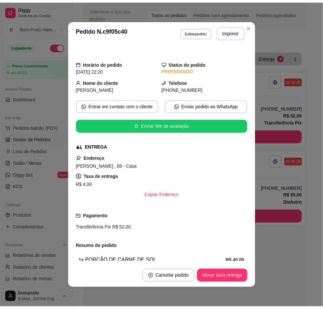
scroll to position [0, 0]
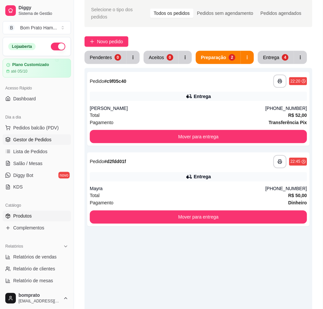
click at [42, 215] on link "Produtos" at bounding box center [37, 216] width 68 height 11
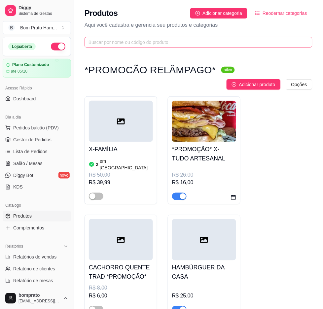
click at [180, 38] on span at bounding box center [199, 42] width 228 height 11
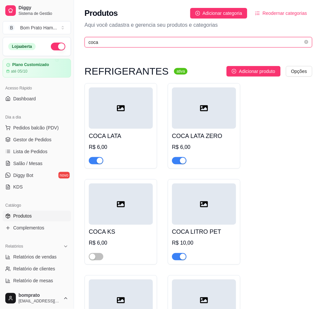
type input "coca"
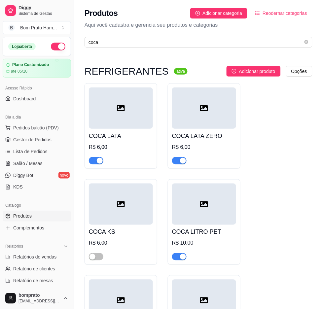
click at [182, 162] on div "button" at bounding box center [183, 161] width 6 height 6
click at [41, 138] on span "Gestor de Pedidos" at bounding box center [32, 139] width 38 height 7
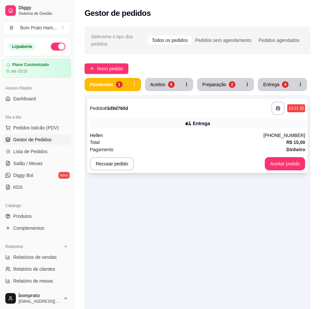
click at [124, 134] on div "Hellen" at bounding box center [177, 135] width 174 height 7
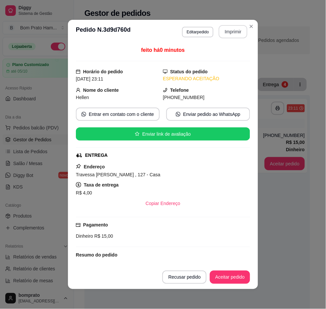
click at [223, 25] on button "Imprimir" at bounding box center [233, 31] width 29 height 13
click at [235, 275] on button "Aceitar pedido" at bounding box center [230, 277] width 40 height 13
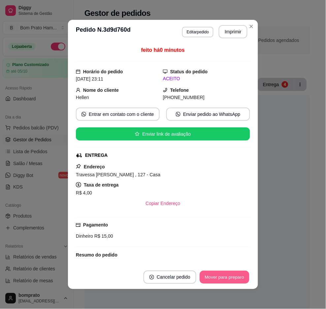
click at [235, 276] on button "Mover para preparo" at bounding box center [225, 277] width 50 height 13
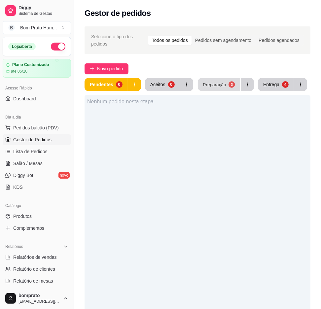
click at [208, 87] on div "Preparação" at bounding box center [214, 84] width 23 height 6
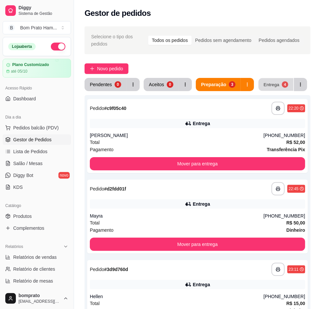
click at [267, 81] on div "Entrega" at bounding box center [271, 84] width 16 height 6
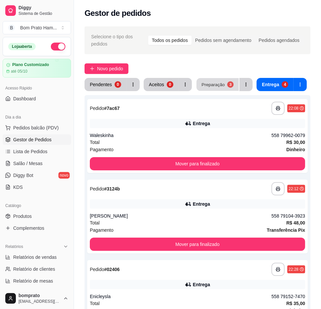
click at [228, 87] on div "3" at bounding box center [230, 84] width 6 height 6
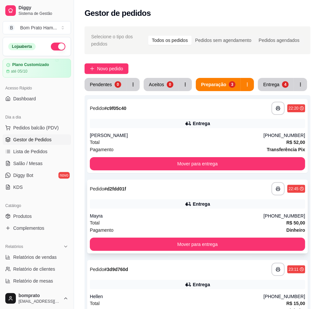
click at [228, 203] on div "Entrega" at bounding box center [197, 203] width 215 height 9
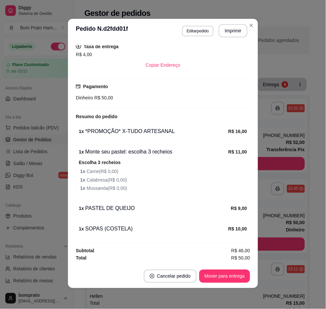
scroll to position [1, 0]
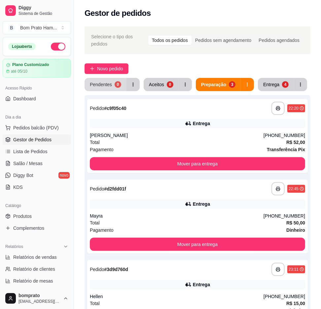
click at [108, 84] on div "Pendentes" at bounding box center [101, 84] width 22 height 7
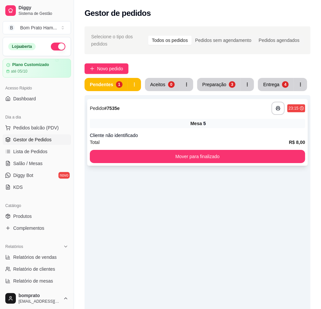
click at [190, 137] on div "Cliente não identificado" at bounding box center [197, 135] width 215 height 7
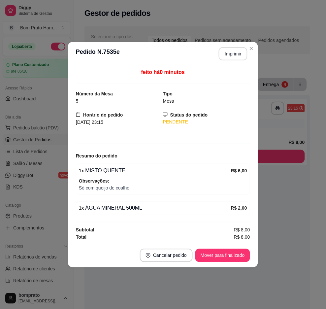
click at [233, 54] on button "Imprimir" at bounding box center [233, 53] width 29 height 13
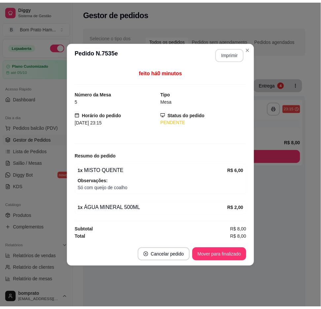
scroll to position [0, 0]
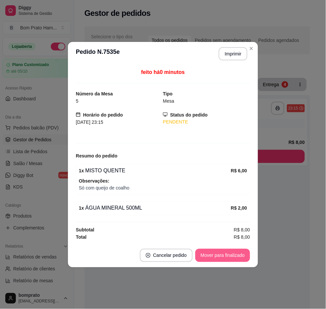
click at [220, 255] on button "Mover para finalizado" at bounding box center [222, 255] width 55 height 13
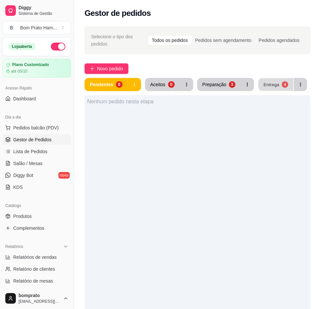
click at [277, 85] on button "Entrega 4" at bounding box center [275, 84] width 35 height 13
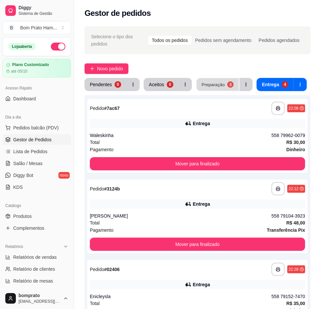
click at [216, 87] on div "Preparação" at bounding box center [212, 84] width 23 height 6
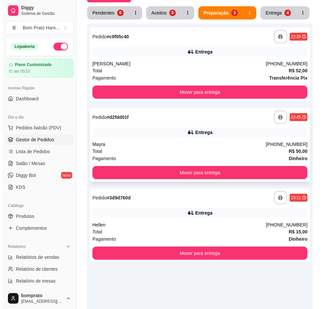
scroll to position [73, 0]
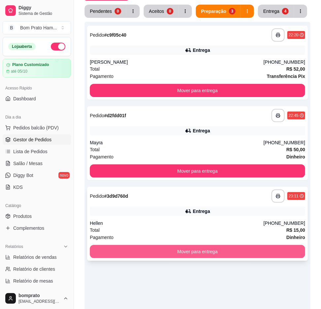
click at [215, 250] on button "Mover para entrega" at bounding box center [197, 251] width 215 height 13
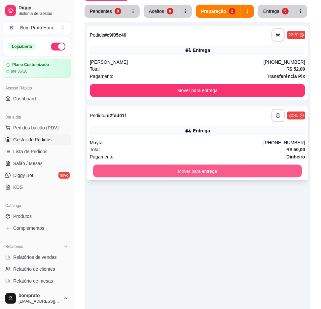
click at [191, 170] on button "Mover para entrega" at bounding box center [197, 171] width 209 height 13
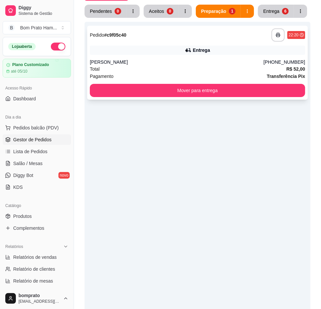
click at [233, 57] on div "**********" at bounding box center [197, 63] width 221 height 74
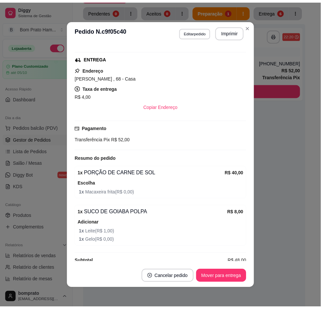
scroll to position [108, 0]
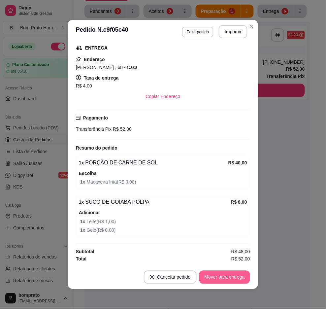
click at [240, 272] on button "Mover para entrega" at bounding box center [224, 277] width 51 height 13
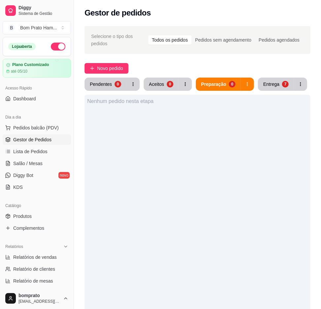
scroll to position [0, 0]
click at [278, 87] on button "Entrega 7" at bounding box center [275, 84] width 35 height 13
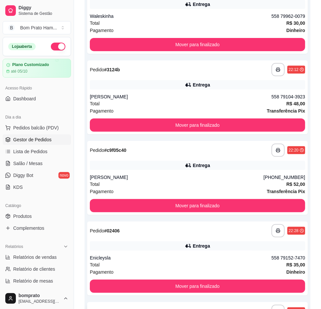
scroll to position [16, 0]
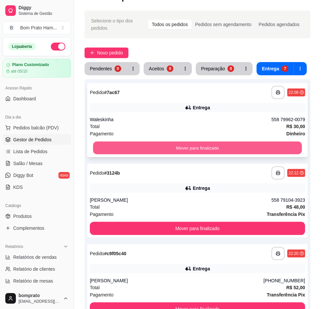
click at [230, 143] on button "Mover para finalizado" at bounding box center [197, 148] width 209 height 13
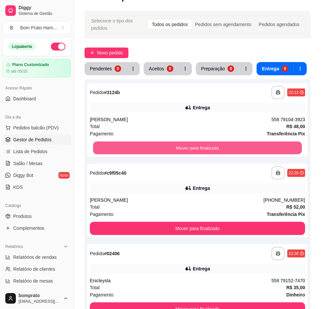
click at [230, 143] on button "Mover para finalizado" at bounding box center [197, 148] width 209 height 13
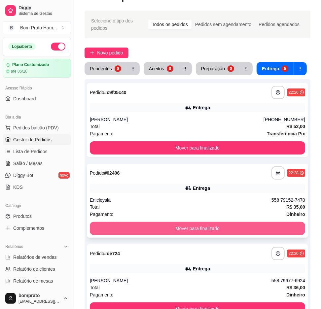
click at [248, 223] on button "Mover para finalizado" at bounding box center [197, 228] width 215 height 13
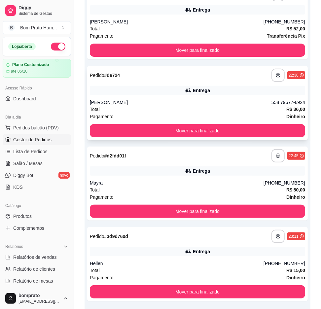
scroll to position [68, 0]
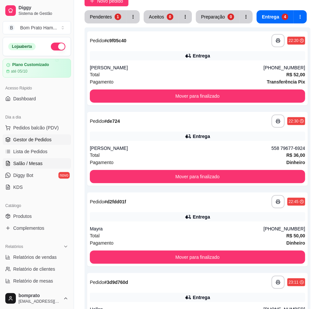
click at [51, 159] on link "Salão / Mesas" at bounding box center [37, 163] width 68 height 11
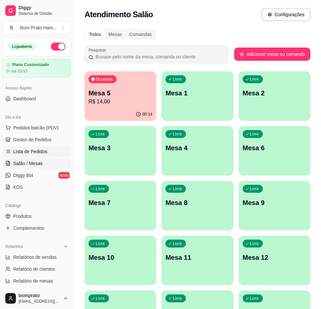
click at [54, 153] on link "Lista de Pedidos" at bounding box center [37, 151] width 68 height 11
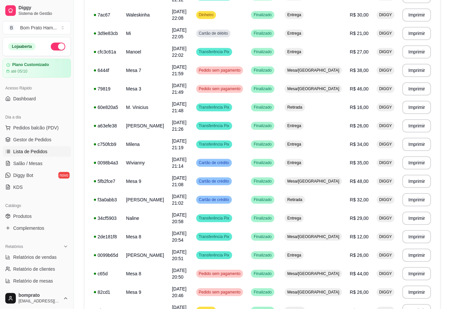
scroll to position [388, 0]
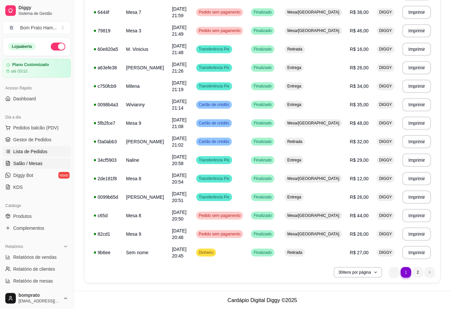
click at [42, 166] on link "Salão / Mesas" at bounding box center [37, 163] width 68 height 11
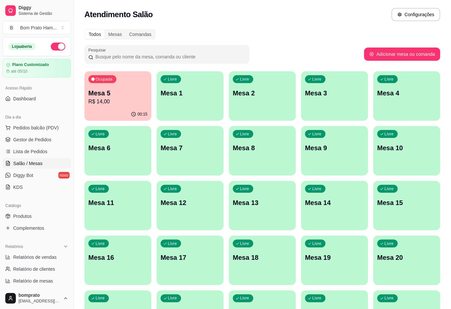
click at [124, 124] on div "Ocupada Mesa 5 R$ 14,00 00:15 Livre Mesa 1 Livre Mesa 2 Livre Mesa 3 Livre Mesa…" at bounding box center [263, 287] width 356 height 433
click at [131, 107] on div "Ocupada Mesa 5 R$ 14,00" at bounding box center [118, 89] width 67 height 37
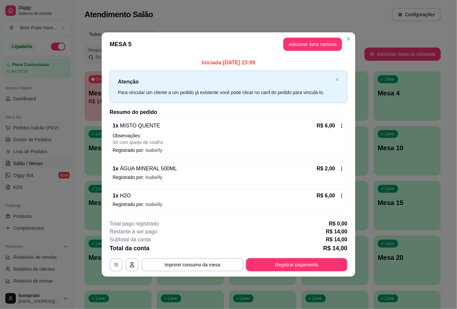
click at [268, 259] on button "Registrar pagamento" at bounding box center [296, 264] width 101 height 13
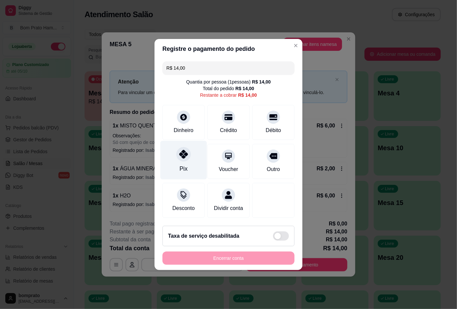
click at [186, 159] on div "Pix" at bounding box center [183, 160] width 47 height 39
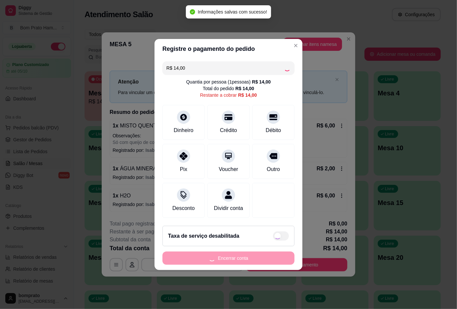
type input "R$ 0,00"
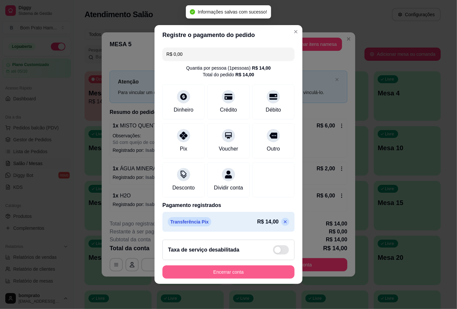
click at [267, 274] on button "Encerrar conta" at bounding box center [228, 271] width 132 height 13
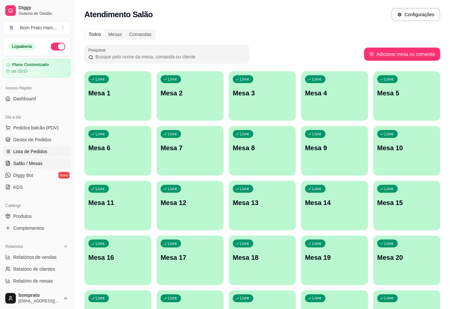
click at [26, 154] on span "Lista de Pedidos" at bounding box center [30, 151] width 34 height 7
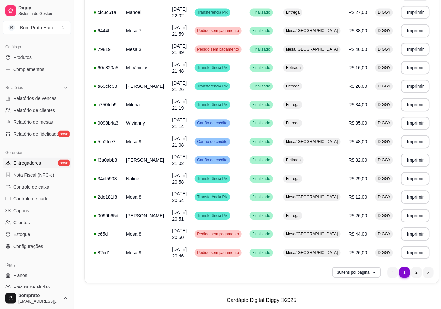
scroll to position [166, 0]
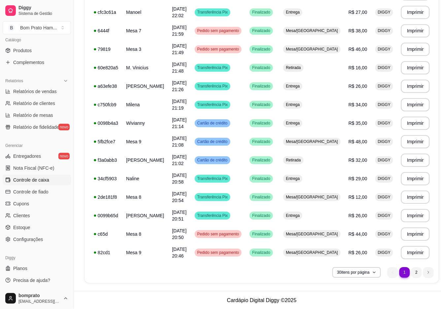
click at [43, 181] on span "Controle de caixa" at bounding box center [31, 180] width 36 height 7
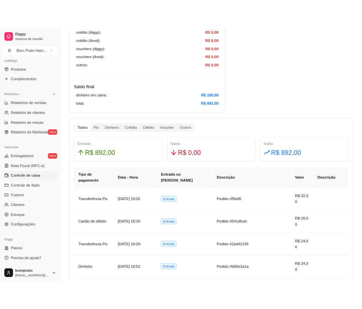
scroll to position [293, 0]
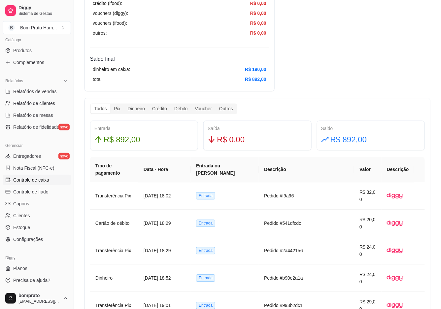
drag, startPoint x: 377, startPoint y: 121, endPoint x: 404, endPoint y: 133, distance: 29.6
click at [325, 118] on div "Todos Pix Dinheiro Crédito Débito Voucher Outros Entrada R$ 892,00 Saída R$ 0,0…" at bounding box center [258, 290] width 346 height 385
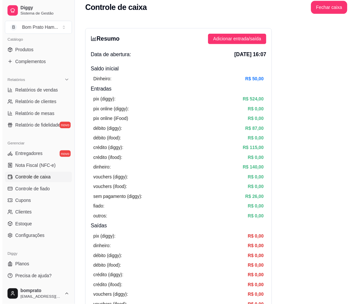
scroll to position [0, 0]
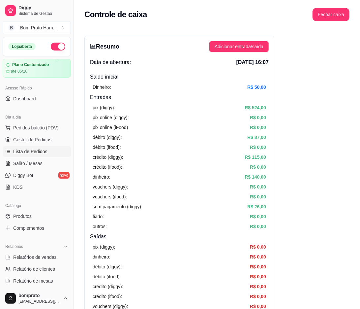
click at [54, 151] on link "Lista de Pedidos" at bounding box center [37, 151] width 68 height 11
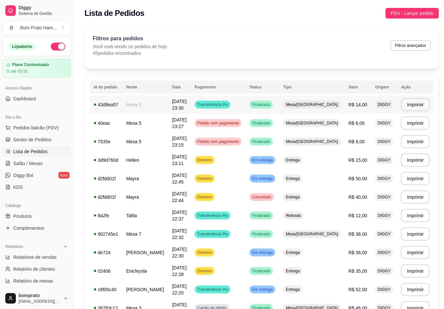
click at [246, 108] on td "Transferência Pix" at bounding box center [218, 104] width 55 height 18
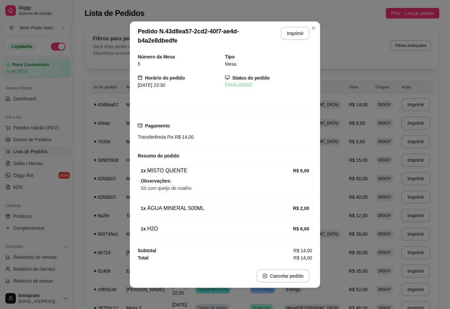
drag, startPoint x: 316, startPoint y: 107, endPoint x: 337, endPoint y: 114, distance: 21.8
click at [317, 107] on div "Número da Mesa 5 Tipo Mesa Horário do pedido 09/09/2025 23:30 Status do pedido …" at bounding box center [225, 158] width 190 height 214
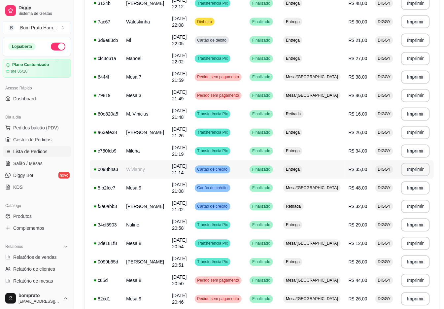
scroll to position [388, 0]
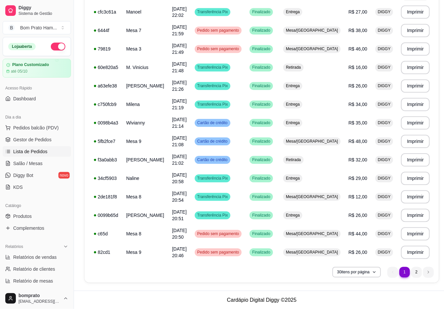
click at [325, 266] on nav "1 1 2" at bounding box center [410, 272] width 53 height 17
click at [325, 273] on li "2" at bounding box center [416, 272] width 10 height 10
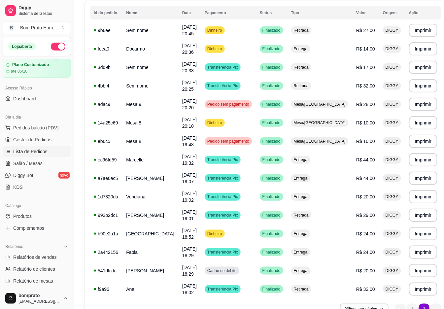
scroll to position [111, 0]
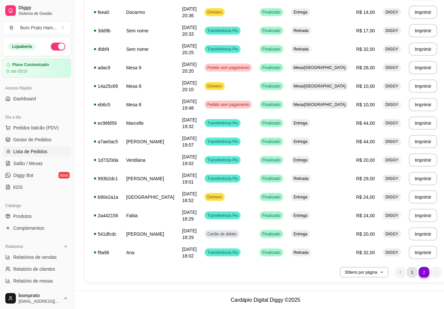
click at [325, 269] on li "1" at bounding box center [412, 272] width 11 height 11
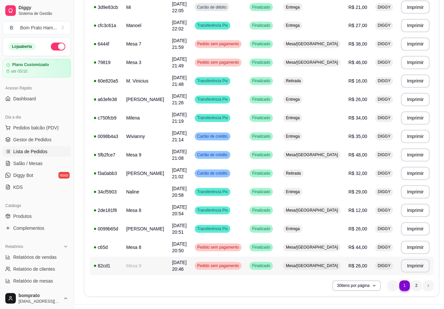
scroll to position [388, 0]
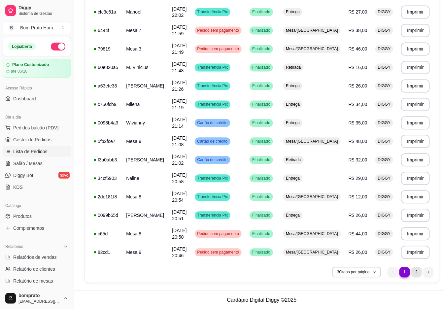
click at [325, 274] on li "2" at bounding box center [416, 272] width 11 height 11
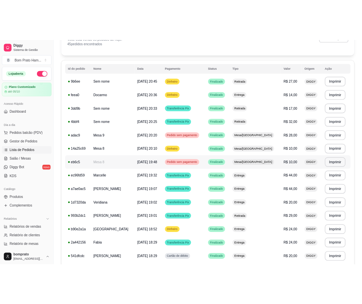
scroll to position [37, 0]
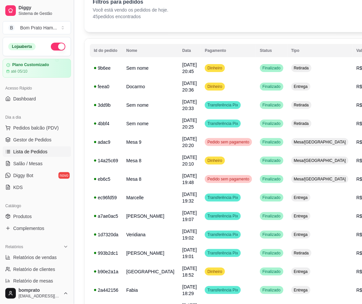
drag, startPoint x: 42, startPoint y: 143, endPoint x: 71, endPoint y: 147, distance: 29.7
click at [43, 143] on link "Gestor de Pedidos" at bounding box center [37, 139] width 68 height 11
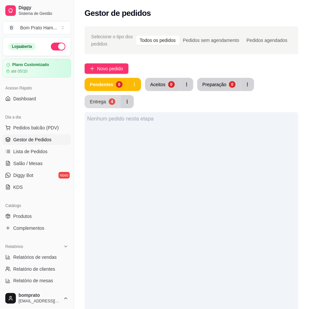
click at [108, 97] on button "Entrega 4" at bounding box center [103, 101] width 36 height 13
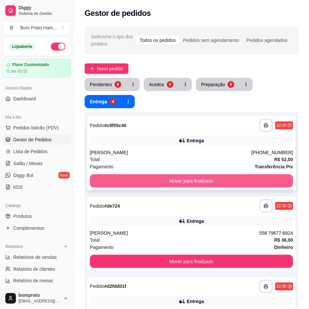
click at [211, 178] on button "Mover para finalizado" at bounding box center [191, 180] width 203 height 13
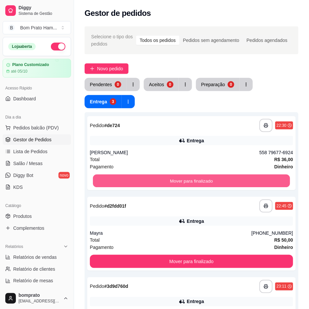
click at [211, 178] on button "Mover para finalizado" at bounding box center [191, 181] width 197 height 13
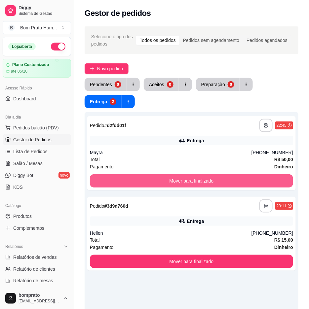
click at [211, 178] on button "Mover para finalizado" at bounding box center [191, 180] width 203 height 13
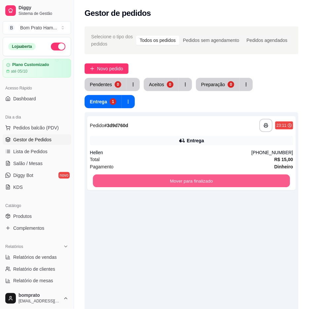
click at [211, 178] on button "Mover para finalizado" at bounding box center [191, 181] width 197 height 13
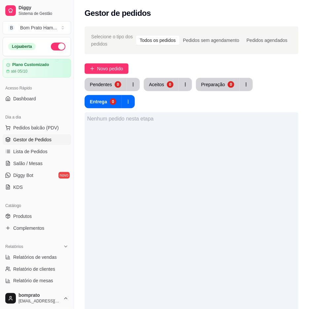
click at [51, 46] on button "button" at bounding box center [58, 47] width 15 height 8
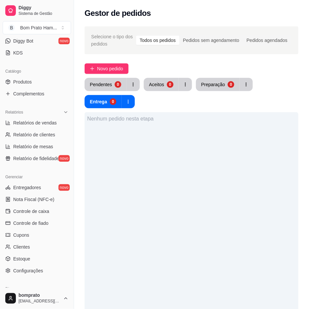
scroll to position [147, 0]
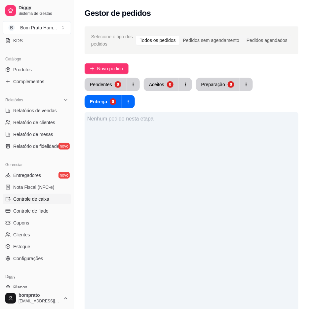
click at [37, 196] on span "Controle de caixa" at bounding box center [31, 199] width 36 height 7
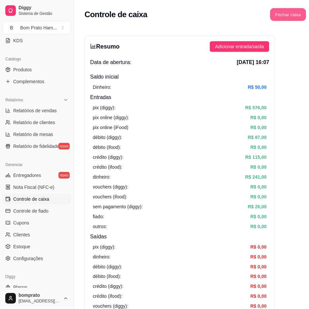
click at [285, 8] on button "Fechar caixa" at bounding box center [288, 14] width 36 height 13
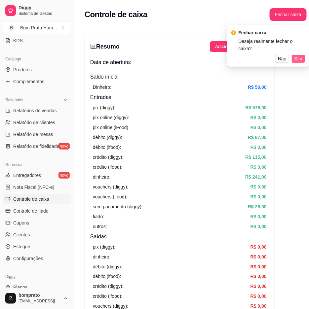
click at [296, 55] on span "Sim" at bounding box center [298, 58] width 8 height 7
